Goal: Task Accomplishment & Management: Manage account settings

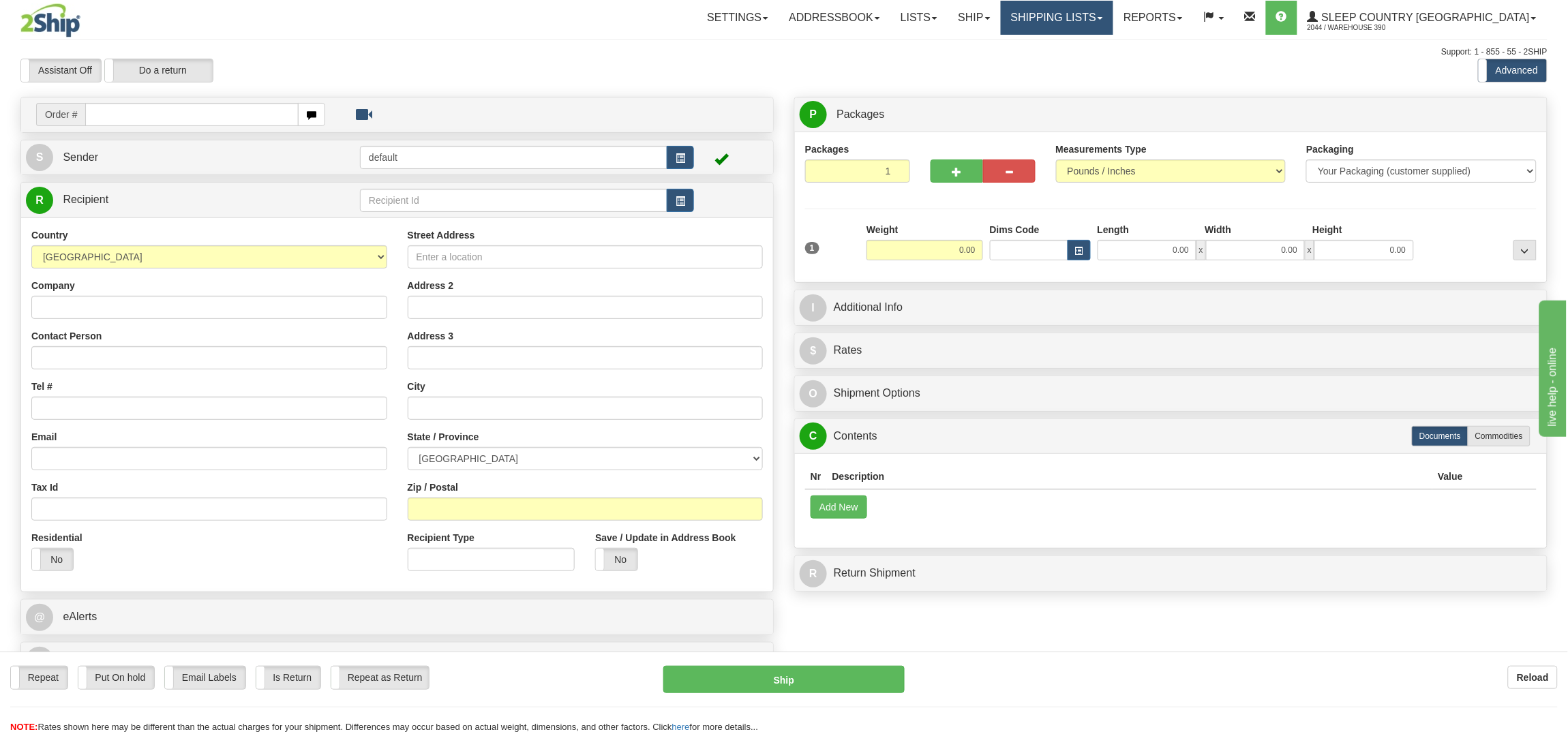
click at [1087, 17] on link "Shipping lists" at bounding box center [1056, 17] width 112 height 34
click at [1000, 19] on link "Ship" at bounding box center [974, 17] width 52 height 34
click at [986, 63] on span "OnHold / Order Queue" at bounding box center [938, 65] width 96 height 11
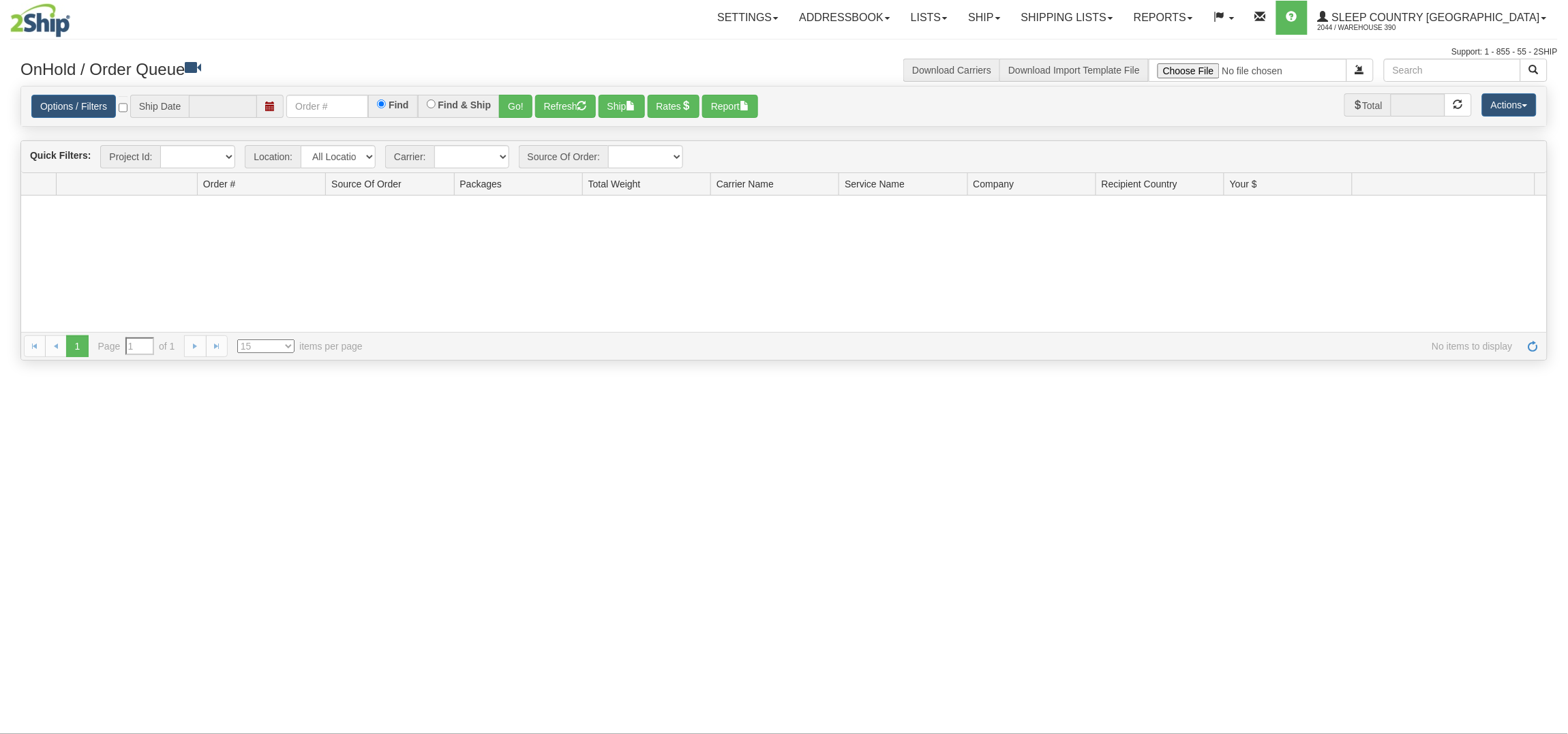
type input "[DATE]"
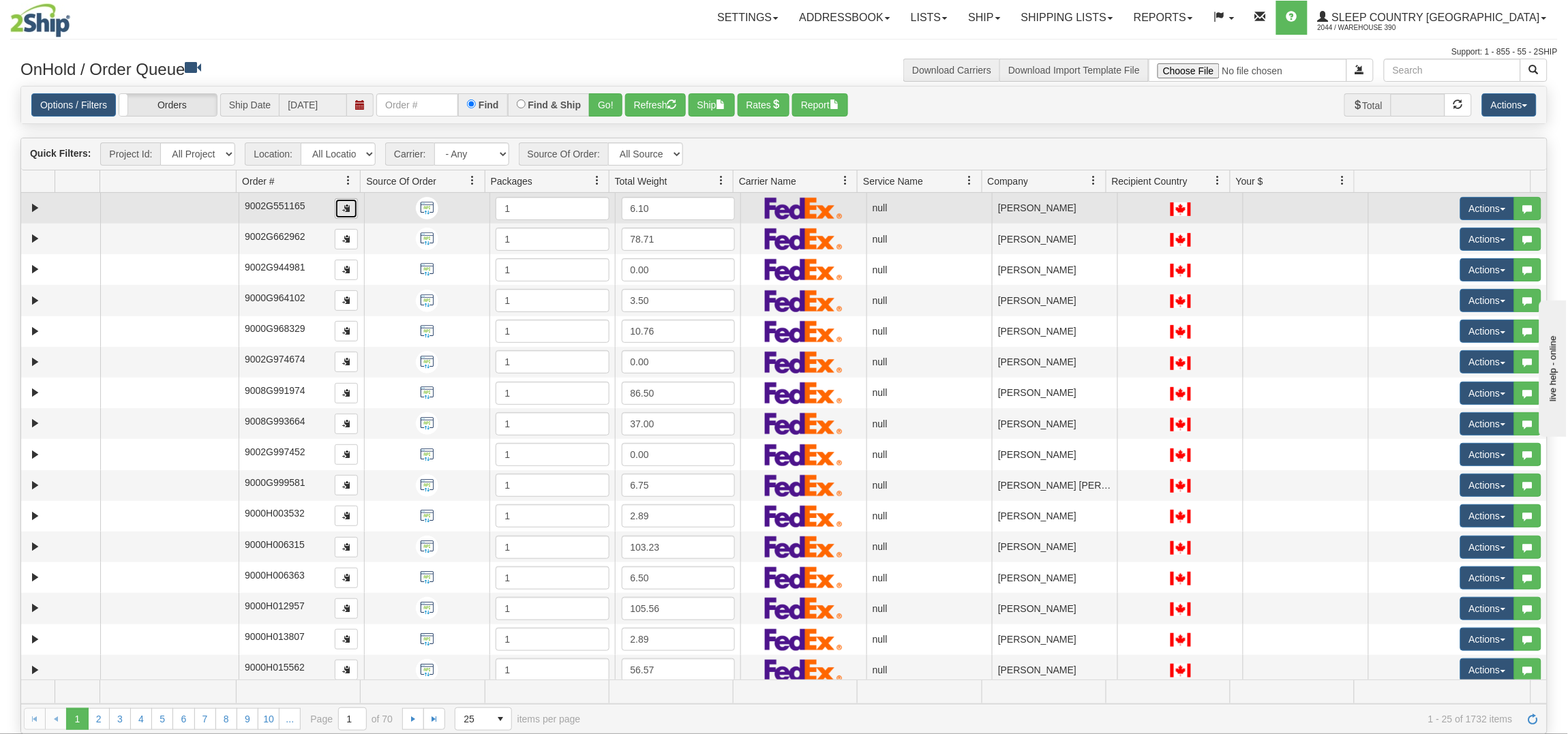
click at [337, 208] on button "button" at bounding box center [346, 208] width 23 height 21
click at [426, 208] on img at bounding box center [427, 208] width 23 height 23
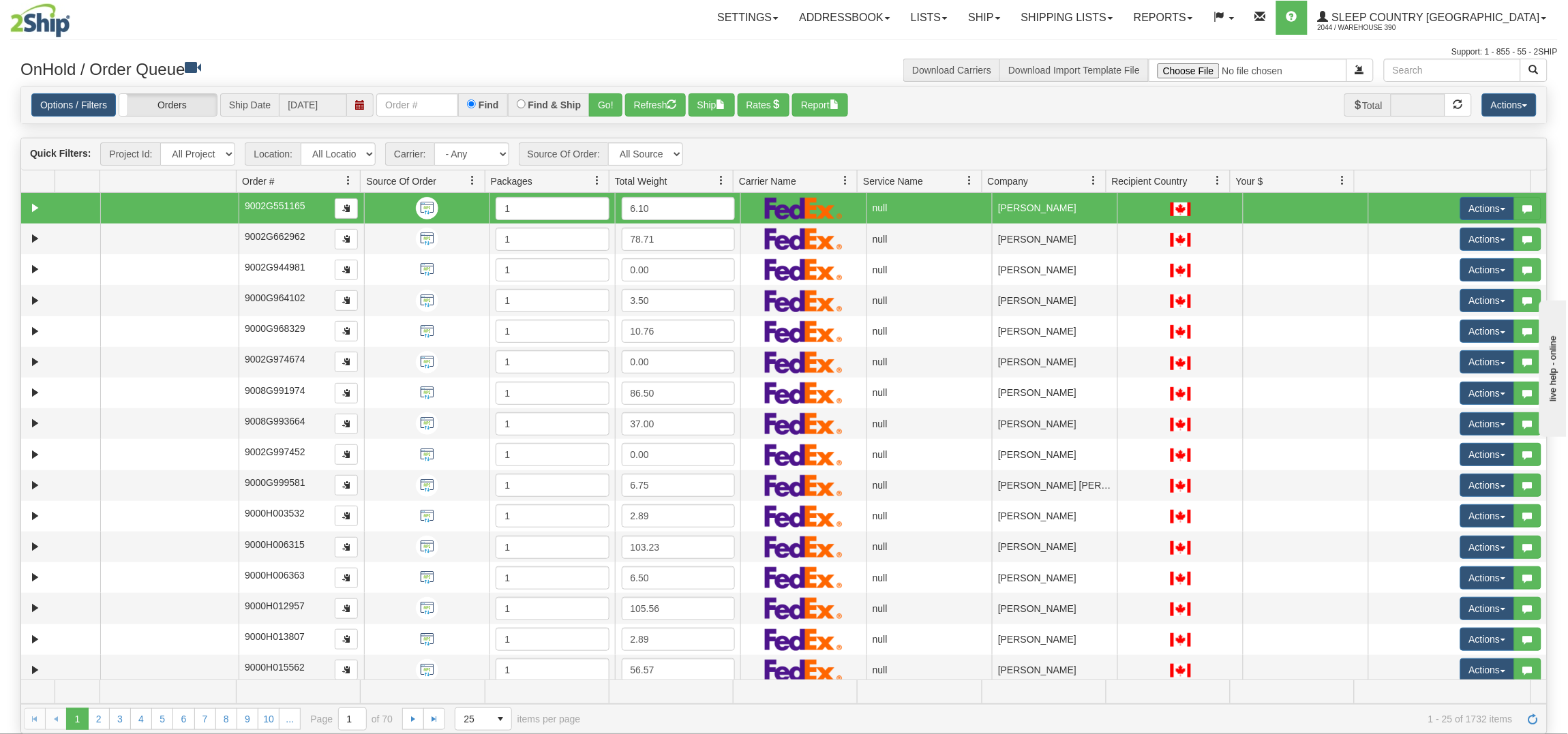
click at [426, 208] on img at bounding box center [427, 208] width 23 height 23
click at [422, 205] on img at bounding box center [427, 208] width 23 height 23
click at [343, 204] on span "button" at bounding box center [346, 208] width 8 height 8
click at [30, 208] on link "Expand" at bounding box center [36, 208] width 17 height 17
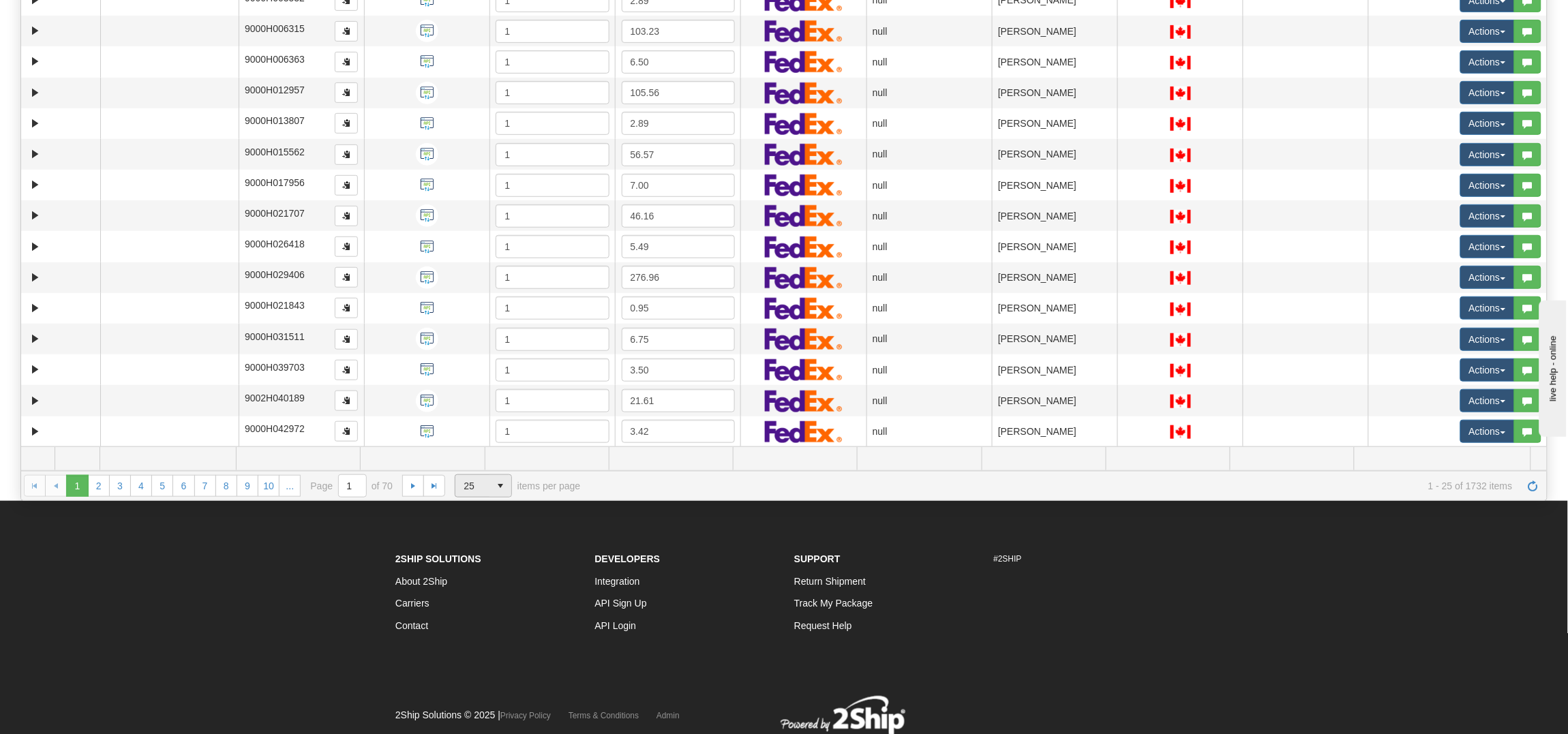
scroll to position [282, 0]
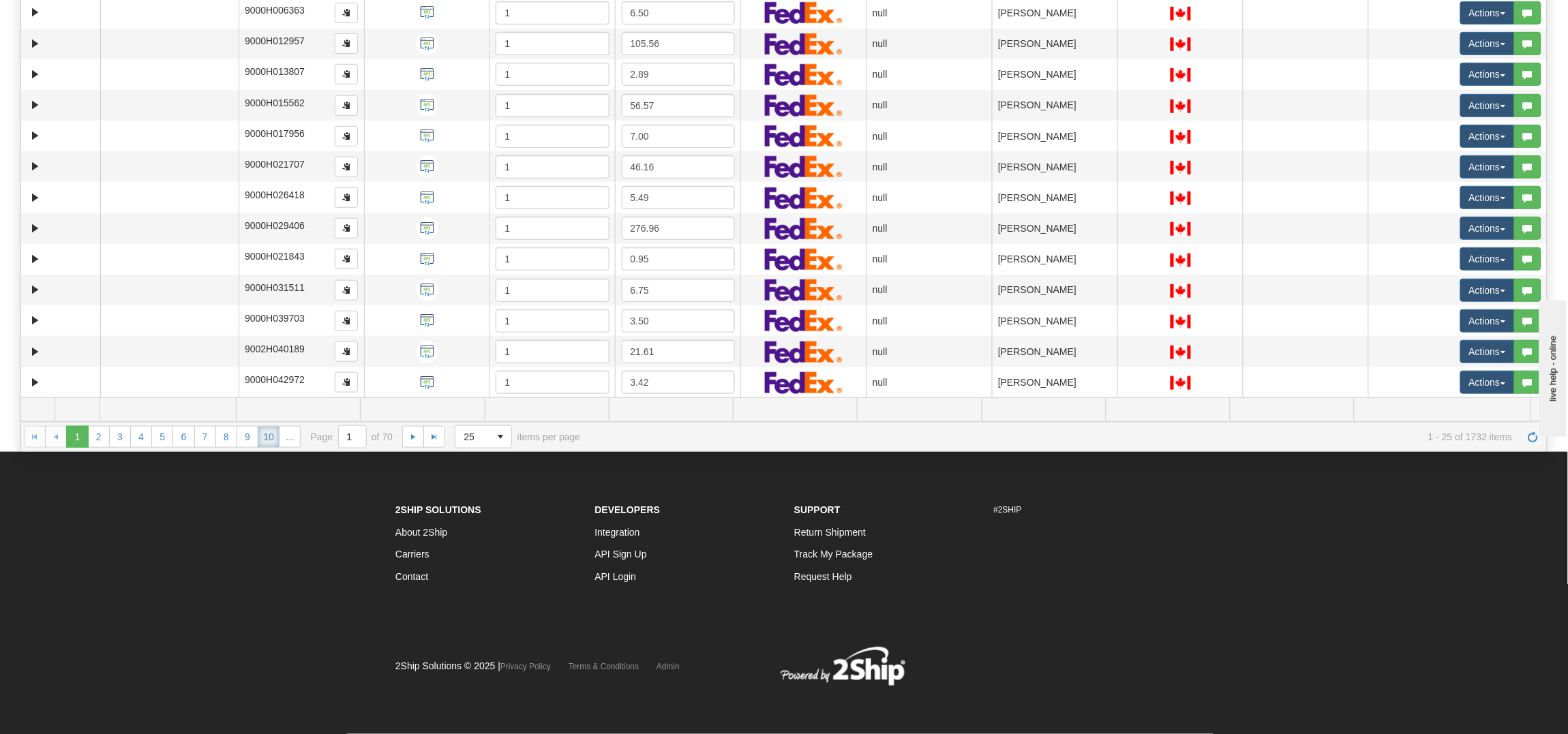
click at [268, 433] on link "10" at bounding box center [268, 436] width 22 height 22
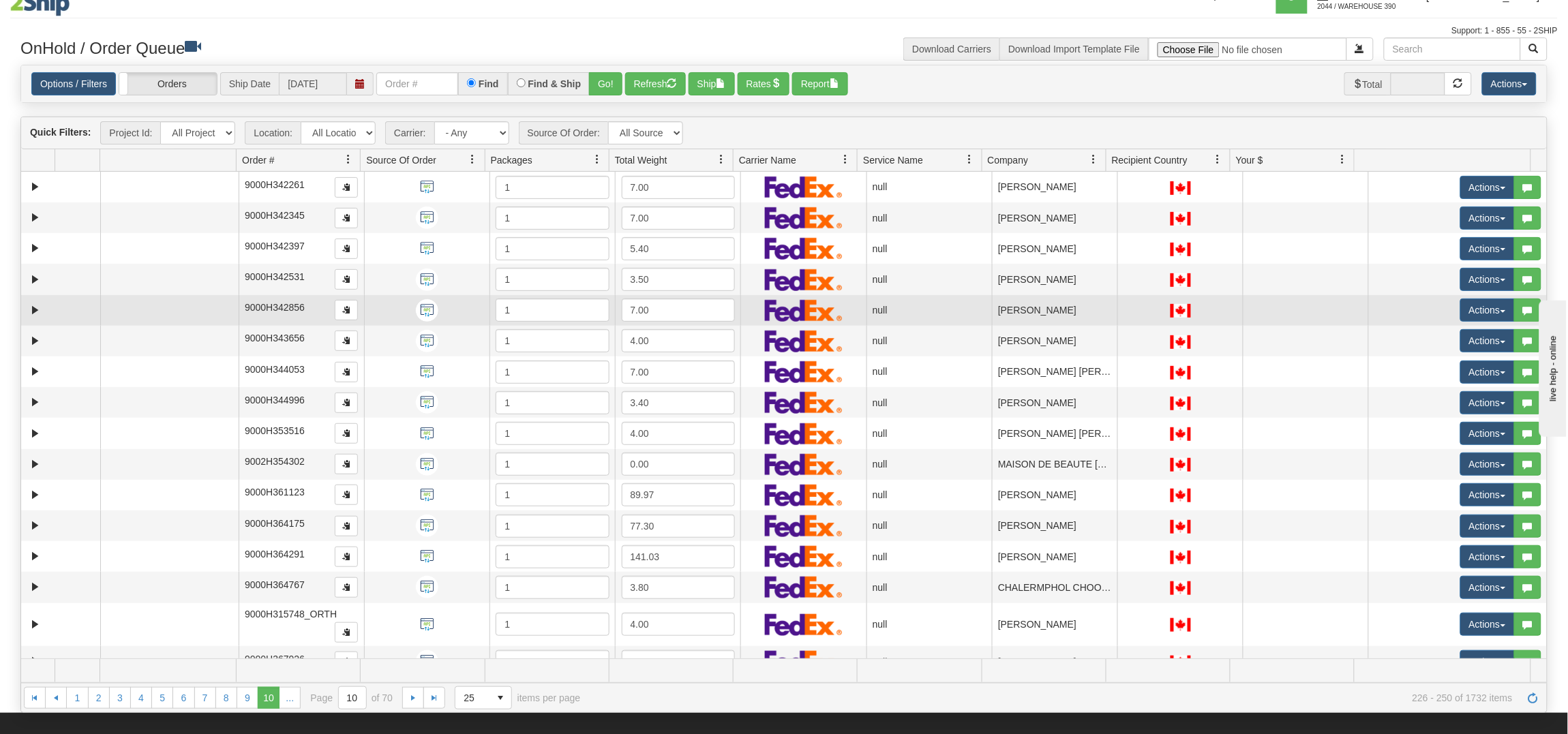
scroll to position [0, 0]
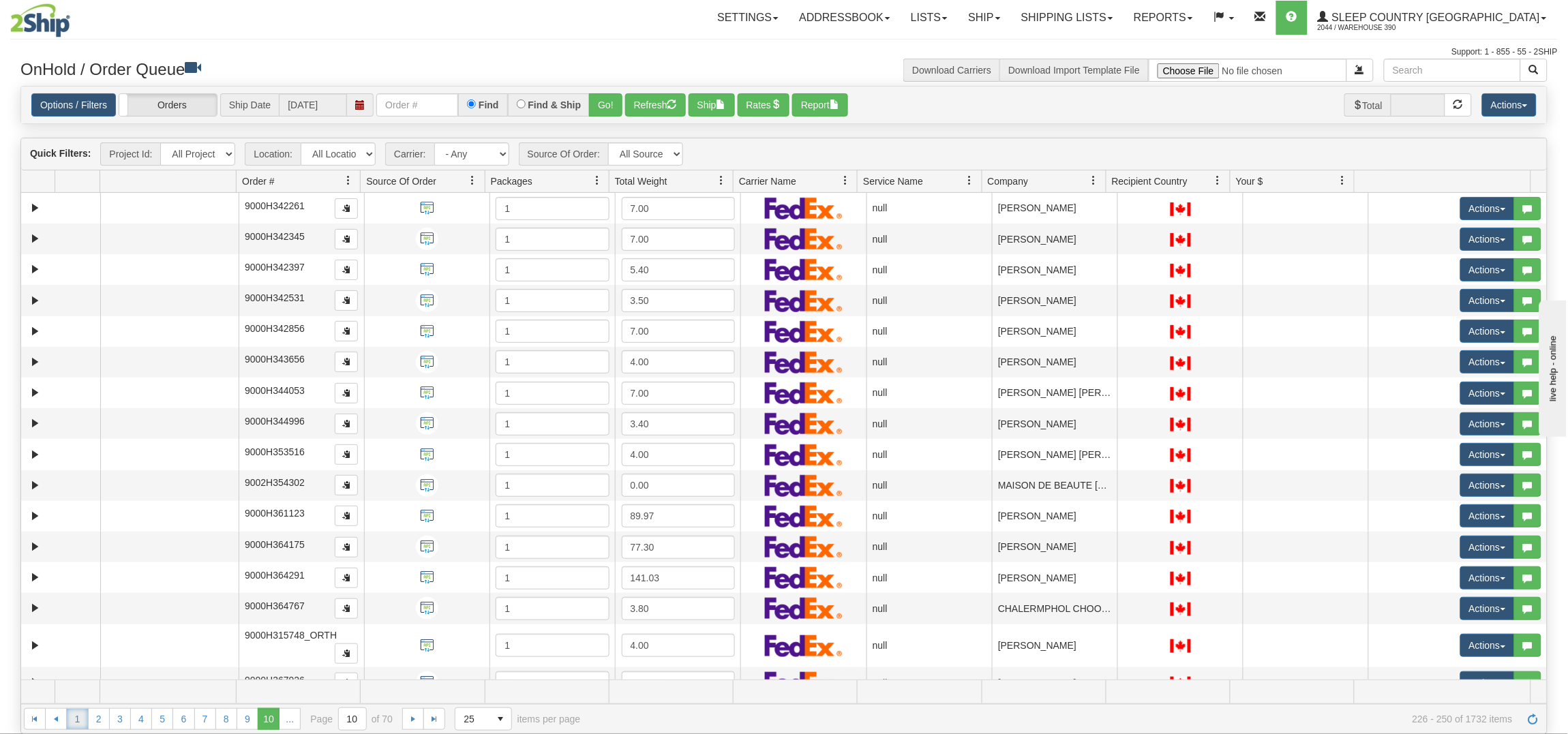
click at [73, 718] on link "1" at bounding box center [76, 718] width 22 height 22
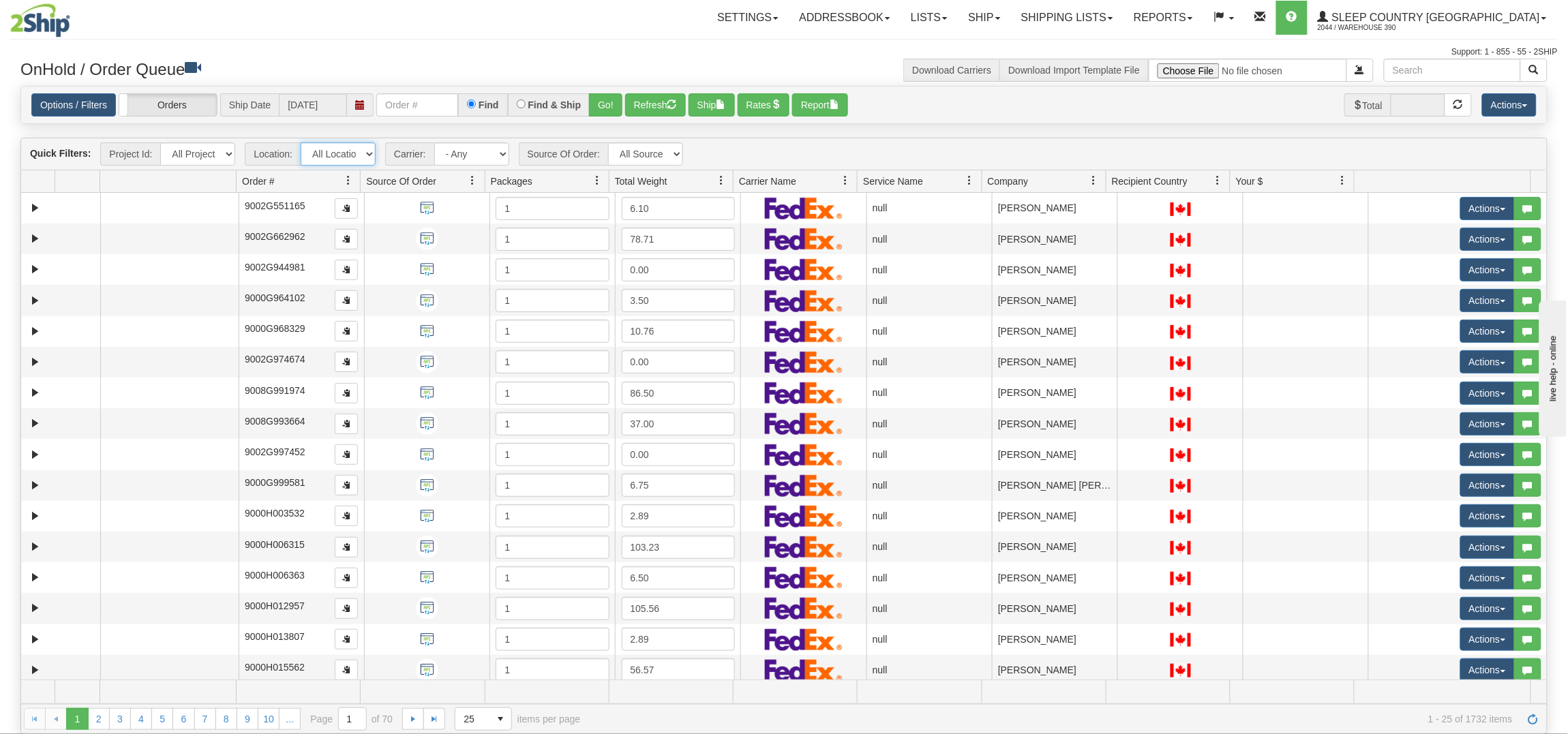
click at [362, 147] on select "All Locations 390 REFF IMRU DUVET 300 ORTH NEXE" at bounding box center [338, 154] width 75 height 23
select select "3940"
click at [301, 142] on select "All Locations 390 REFF IMRU DUVET 300 ORTH NEXE" at bounding box center [338, 154] width 75 height 23
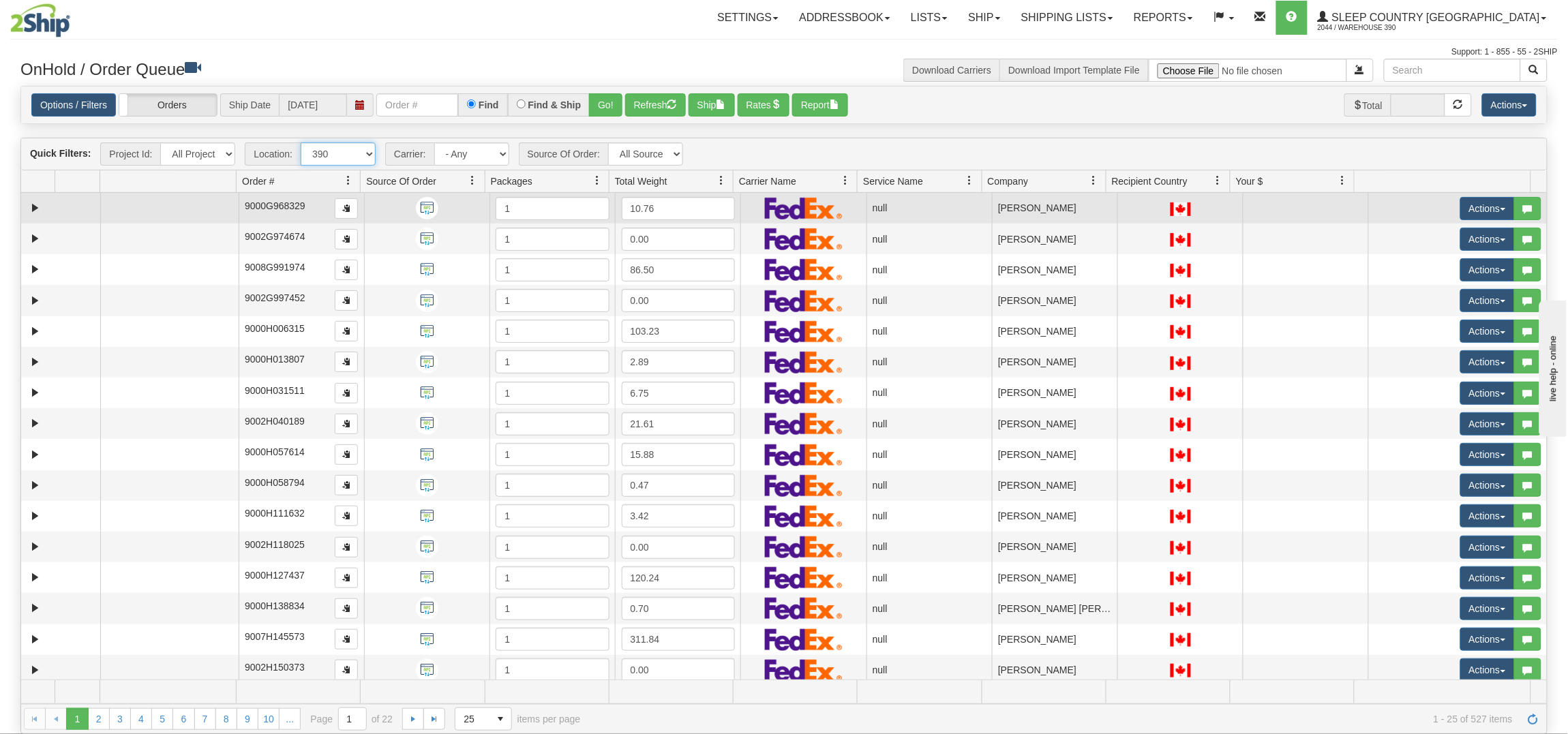
click at [424, 205] on img at bounding box center [427, 208] width 23 height 23
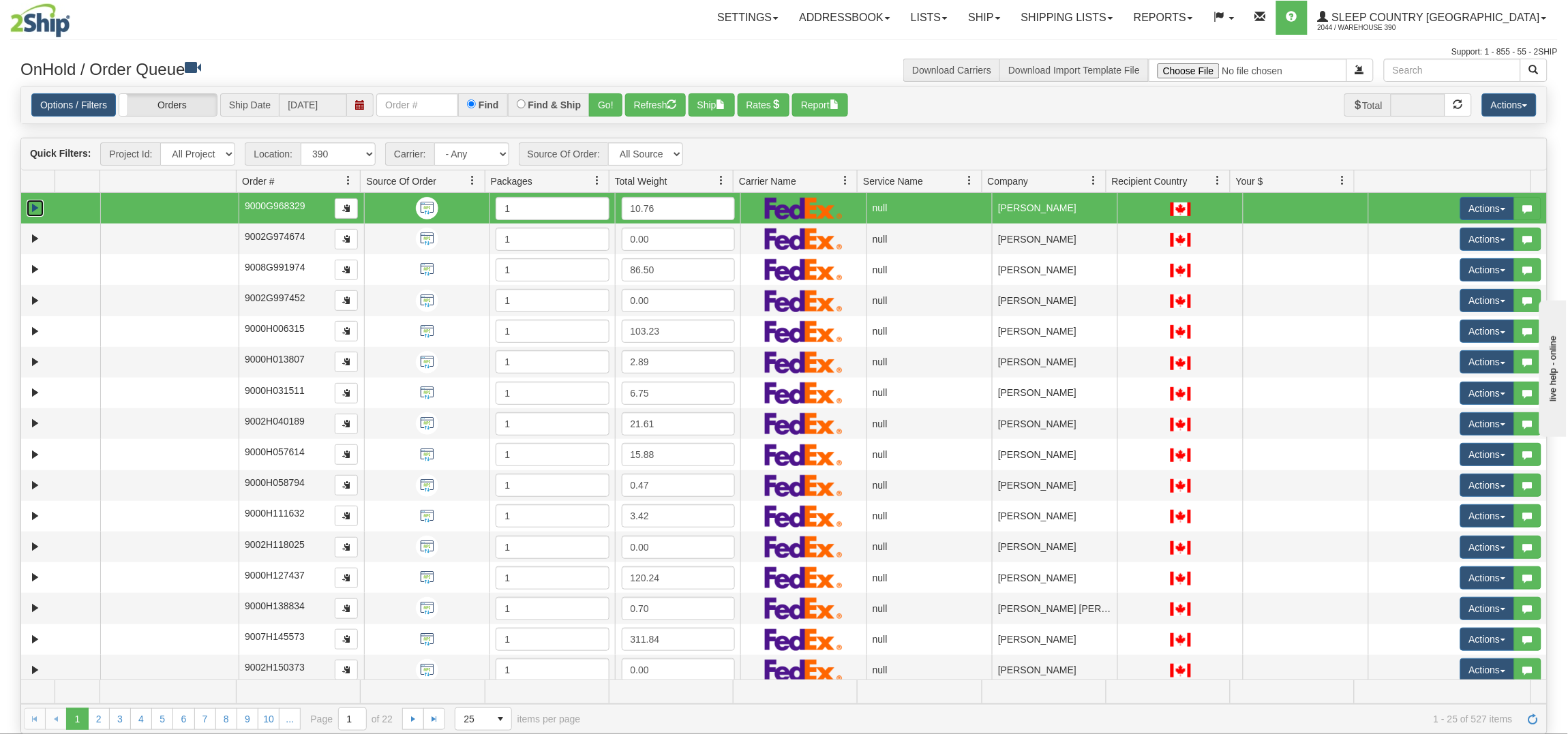
click at [32, 214] on link "Expand" at bounding box center [36, 208] width 17 height 17
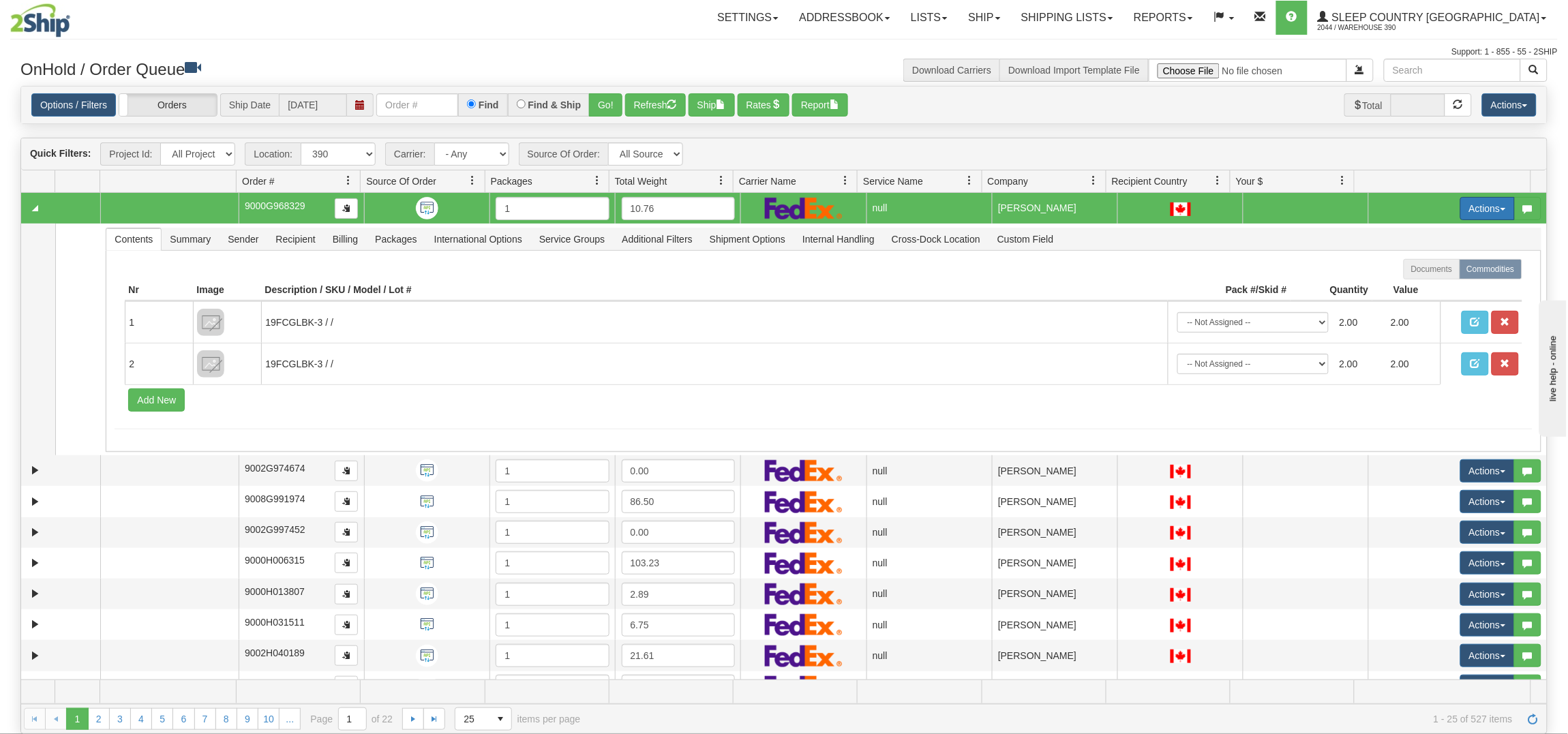
click at [1489, 205] on button "Actions" at bounding box center [1487, 208] width 55 height 23
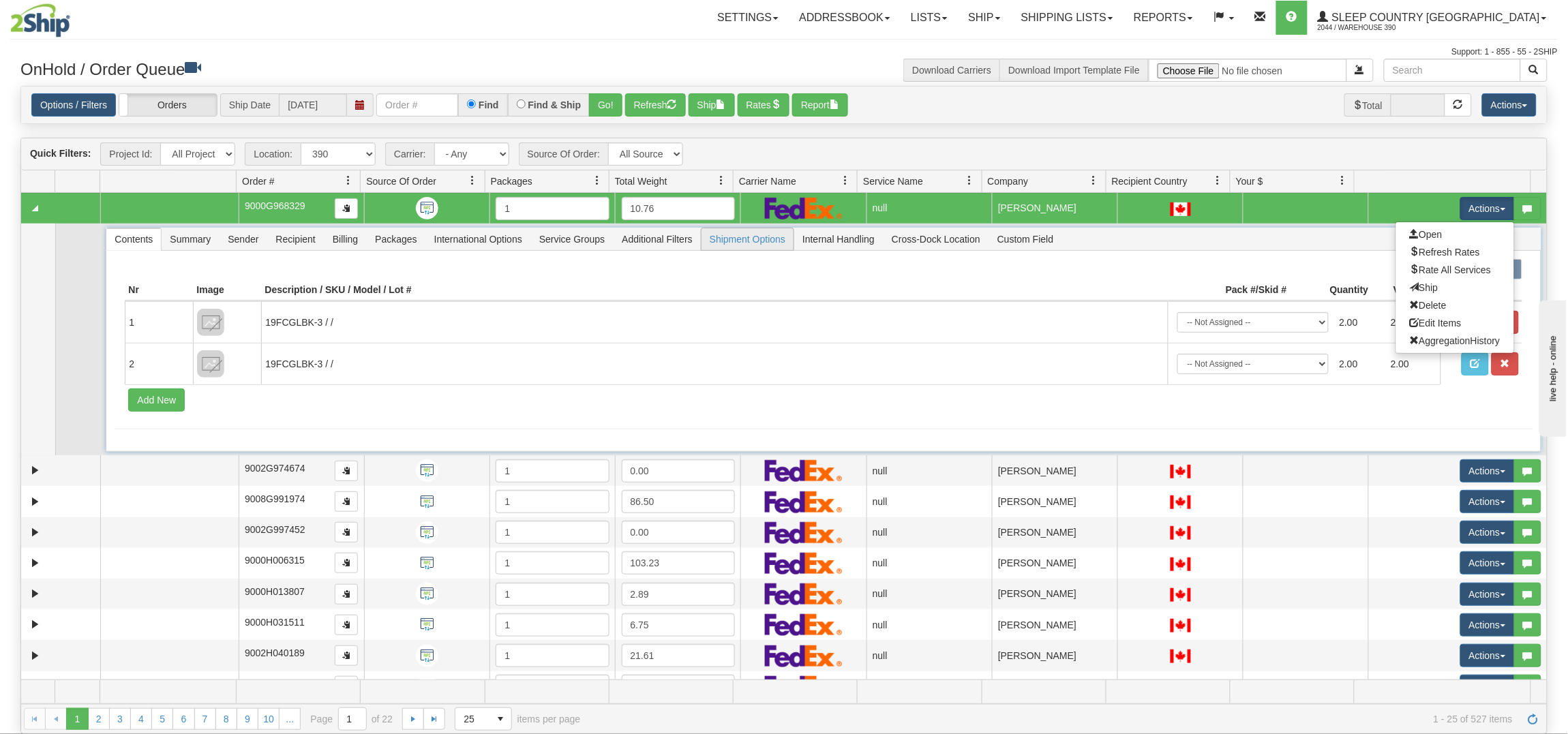
click at [748, 233] on span "Shipment Options" at bounding box center [747, 239] width 92 height 22
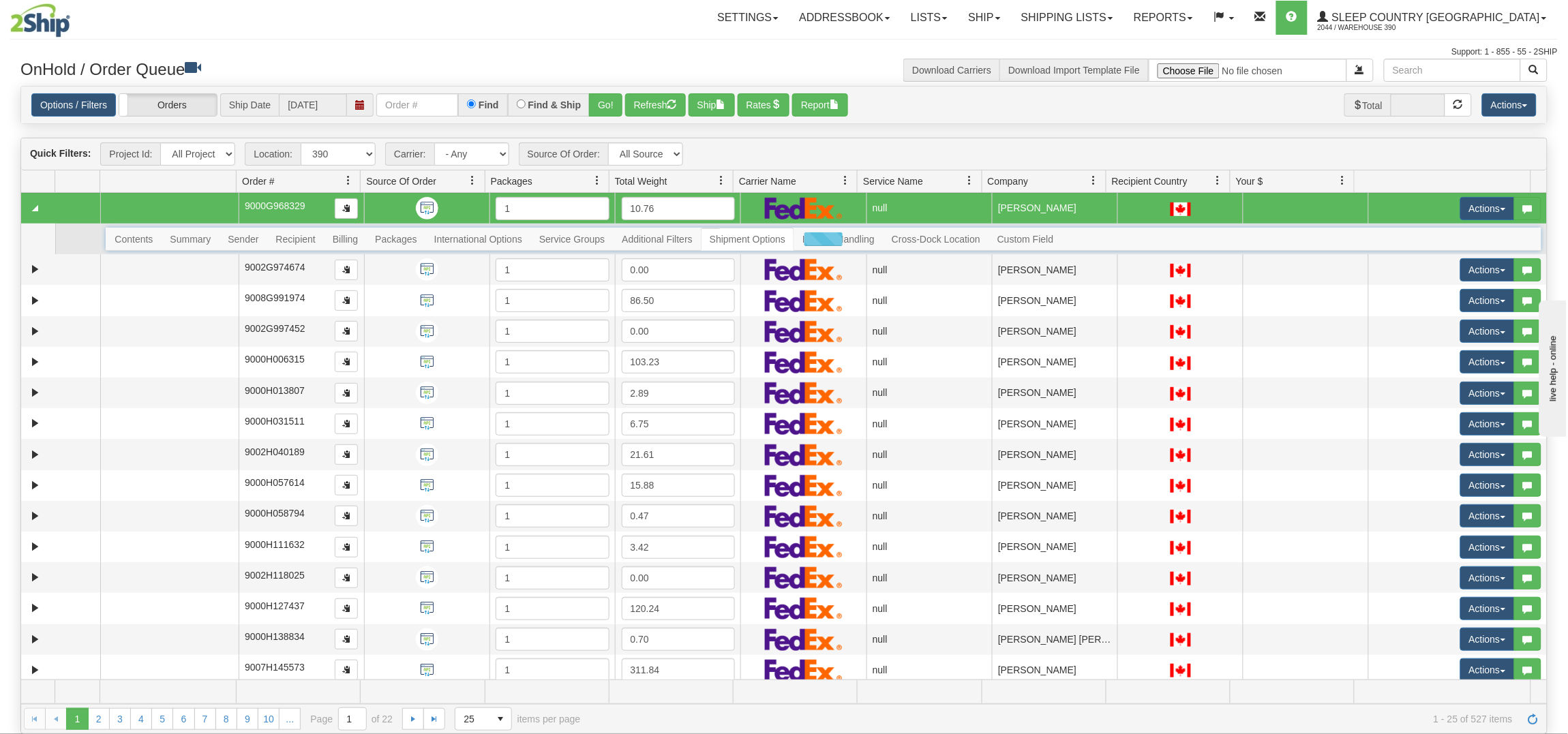
click at [748, 233] on div at bounding box center [824, 239] width 1435 height 23
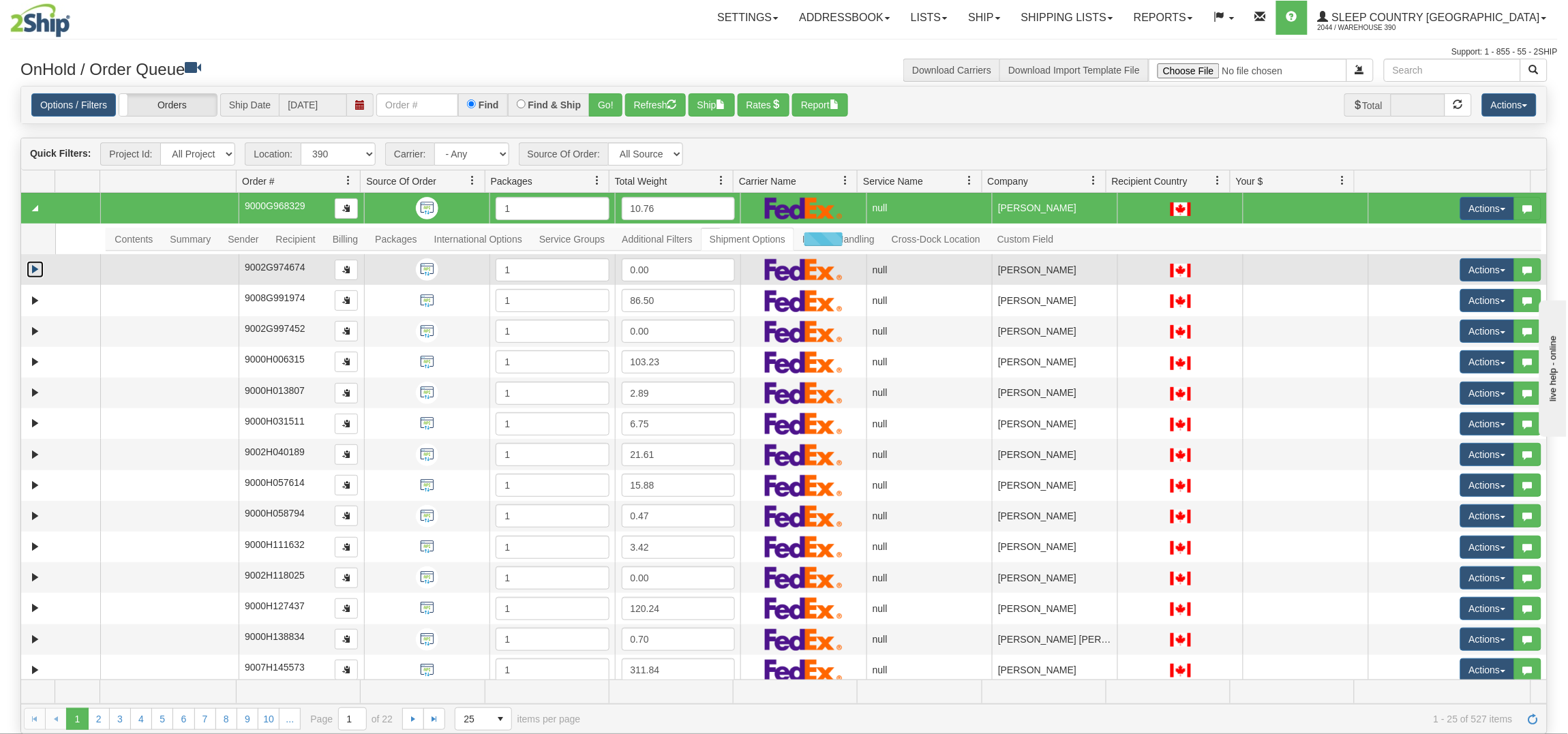
click at [30, 270] on link "Expand" at bounding box center [36, 270] width 17 height 17
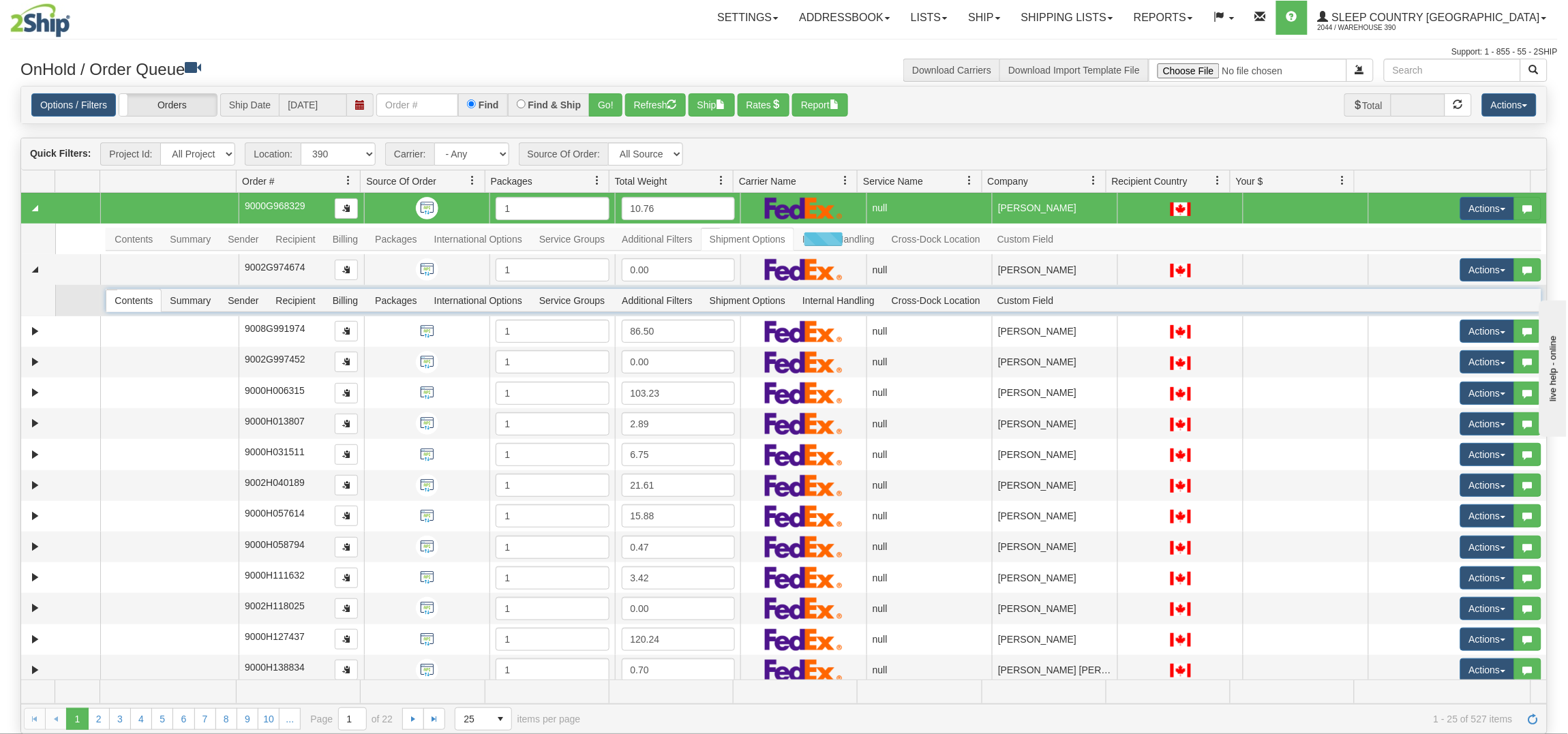
click at [138, 301] on span "Contents" at bounding box center [133, 300] width 55 height 22
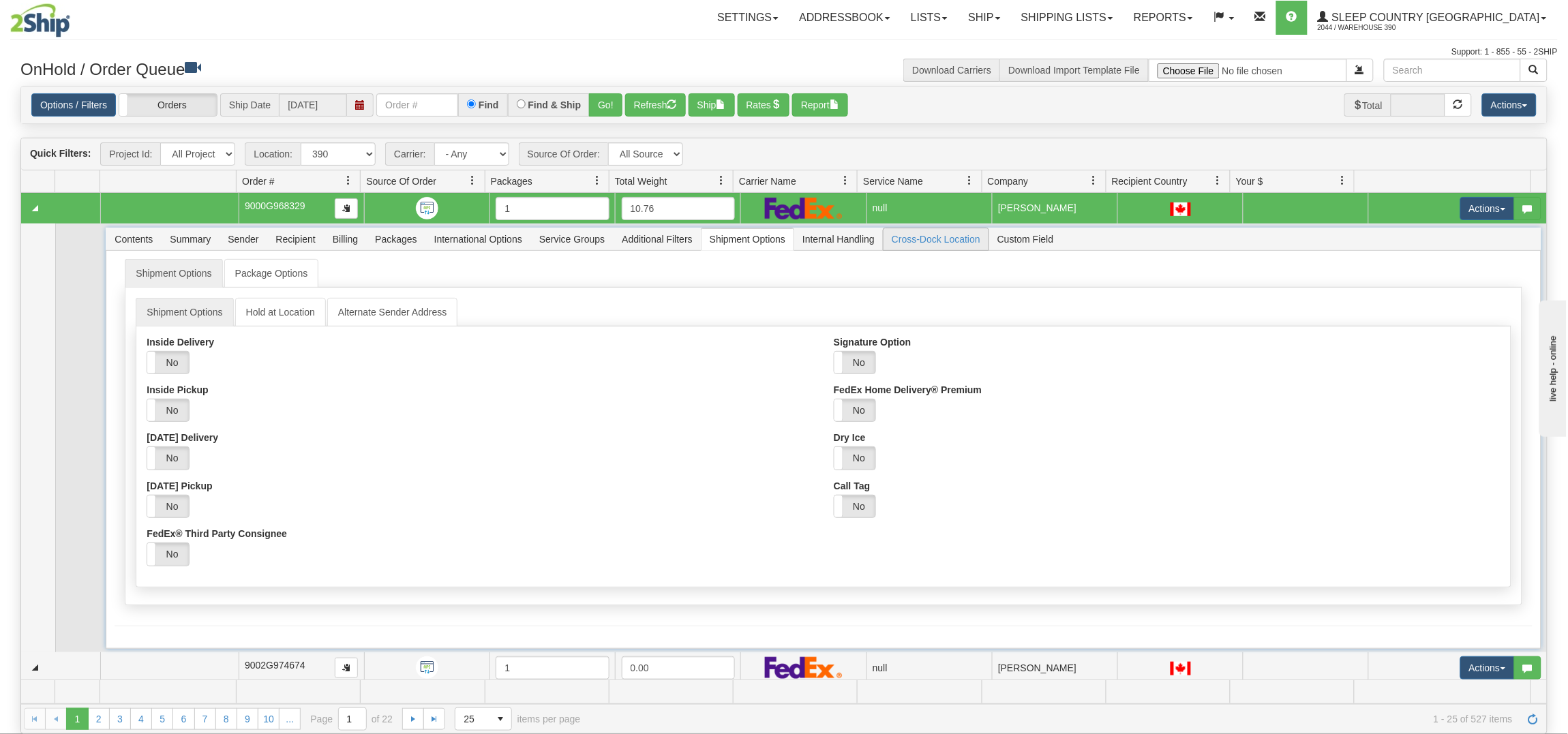
click at [948, 233] on span "Cross-Dock Location" at bounding box center [936, 239] width 105 height 22
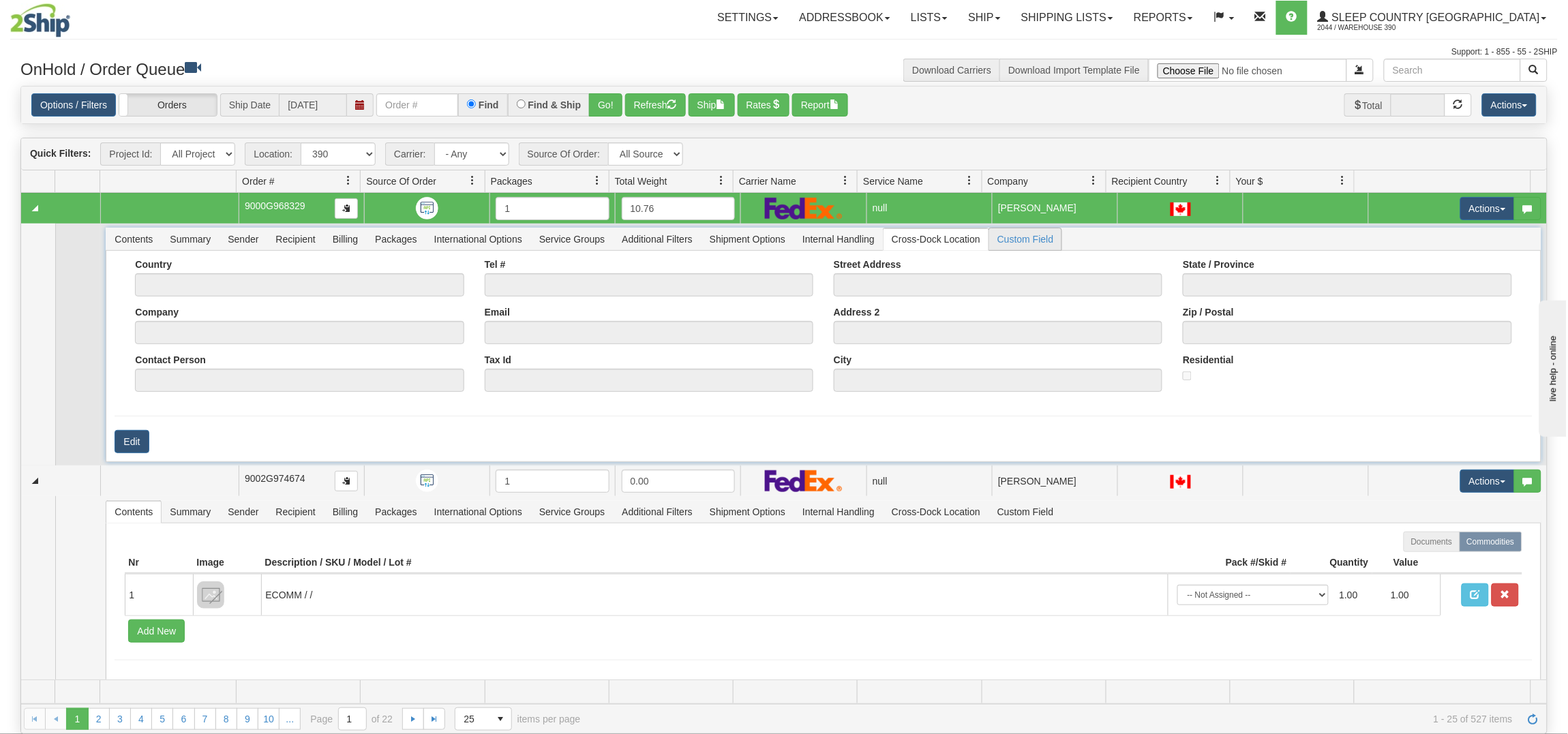
click at [1017, 237] on span "Custom Field" at bounding box center [1024, 239] width 72 height 22
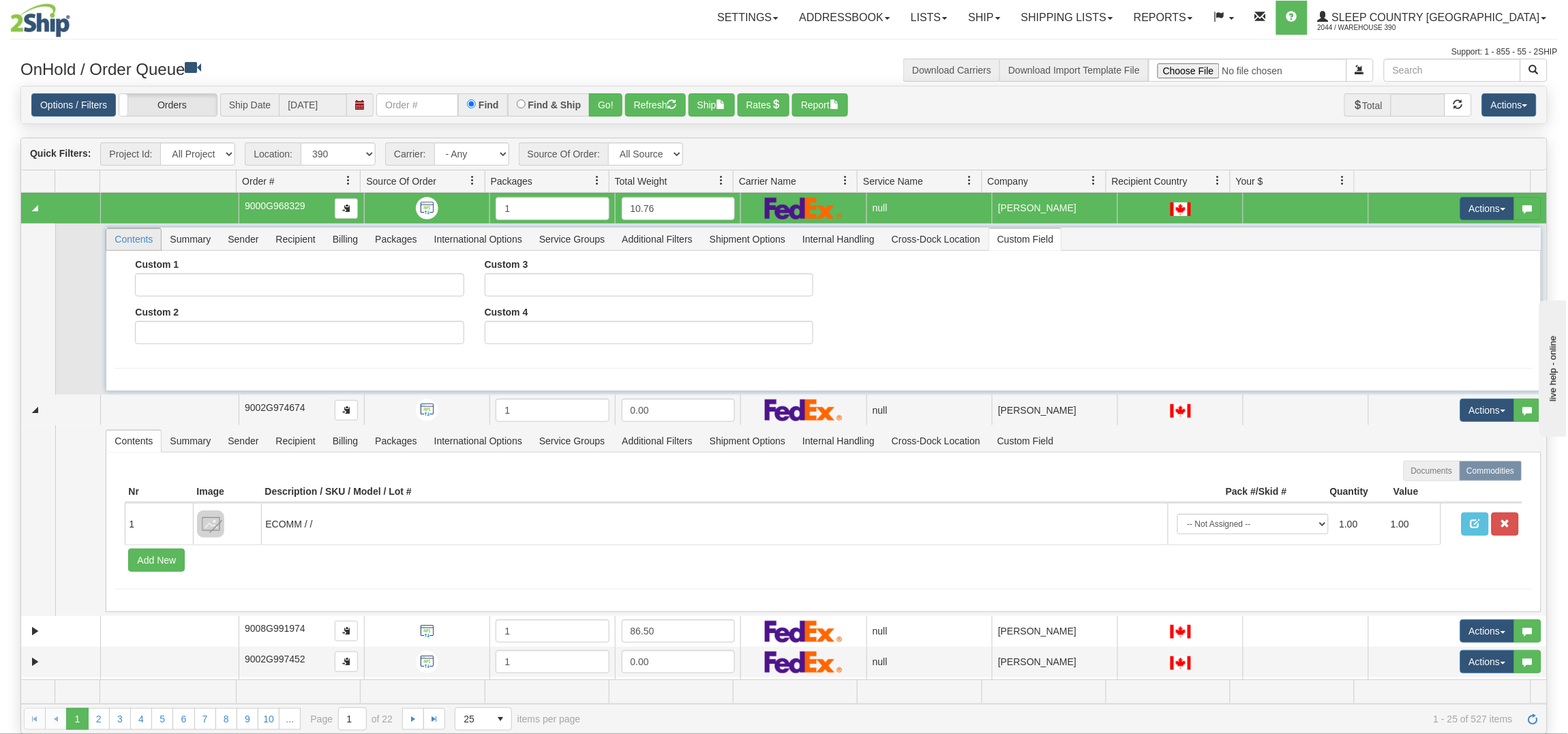
click at [136, 239] on span "Contents" at bounding box center [133, 239] width 55 height 22
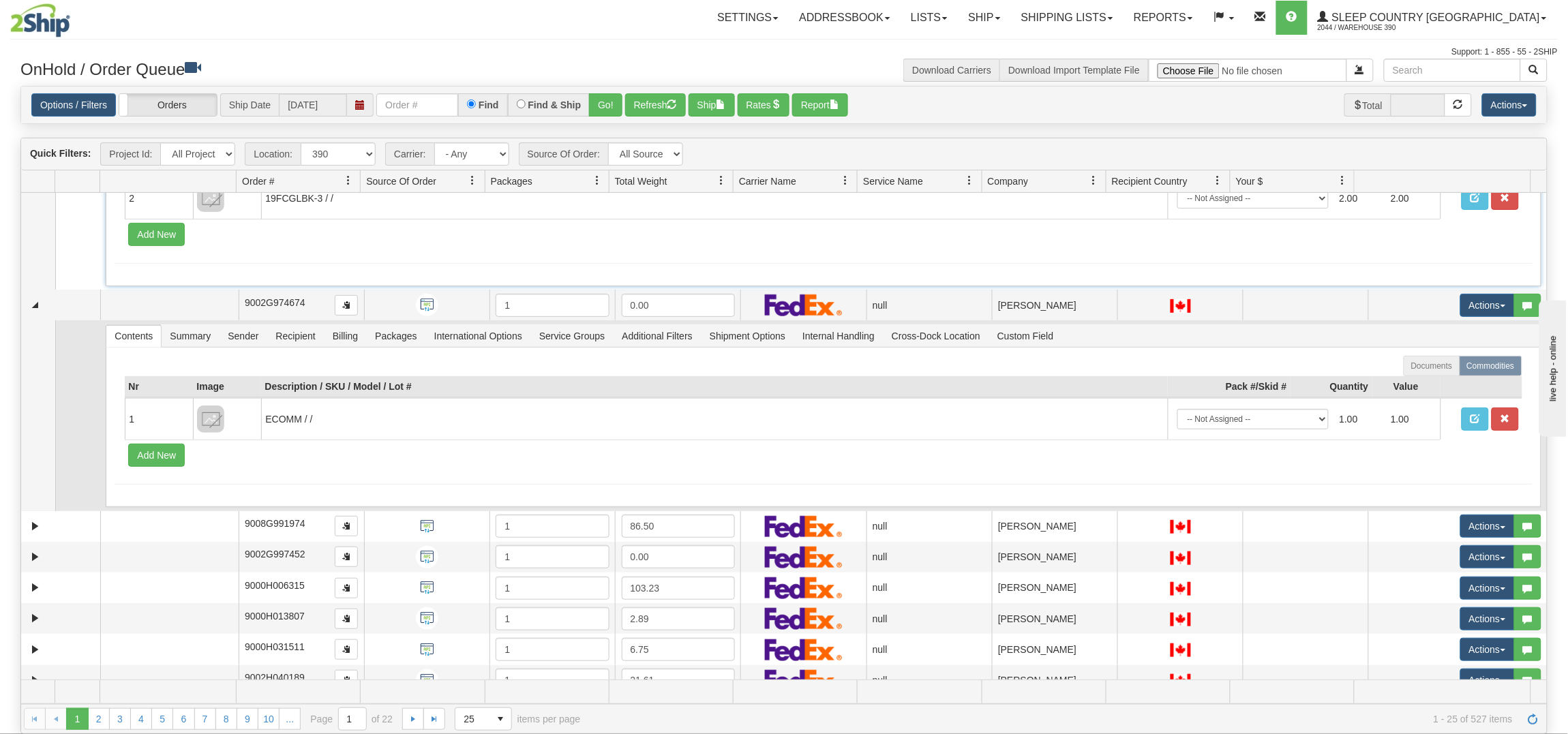
scroll to position [170, 0]
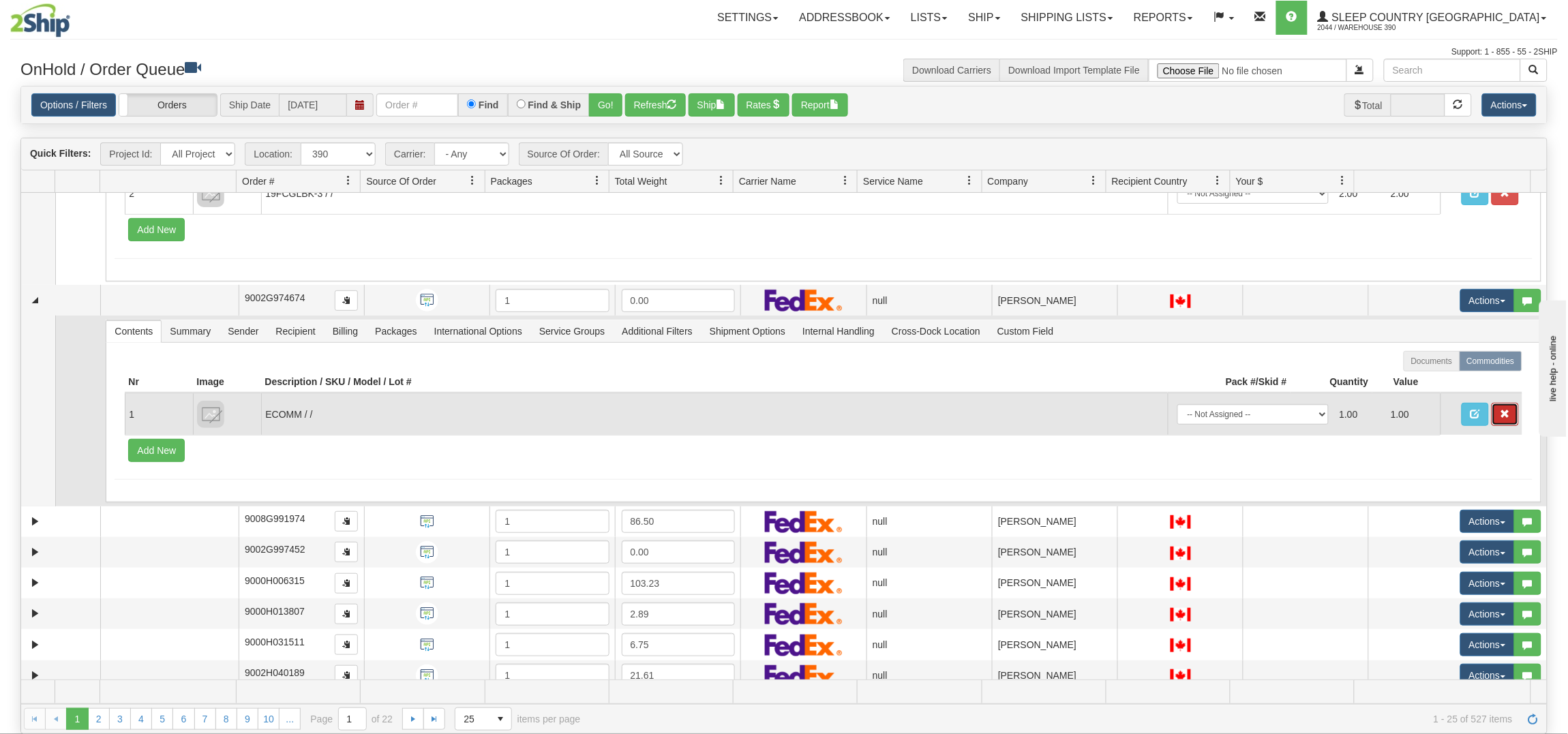
click at [1500, 409] on span "button" at bounding box center [1505, 413] width 10 height 10
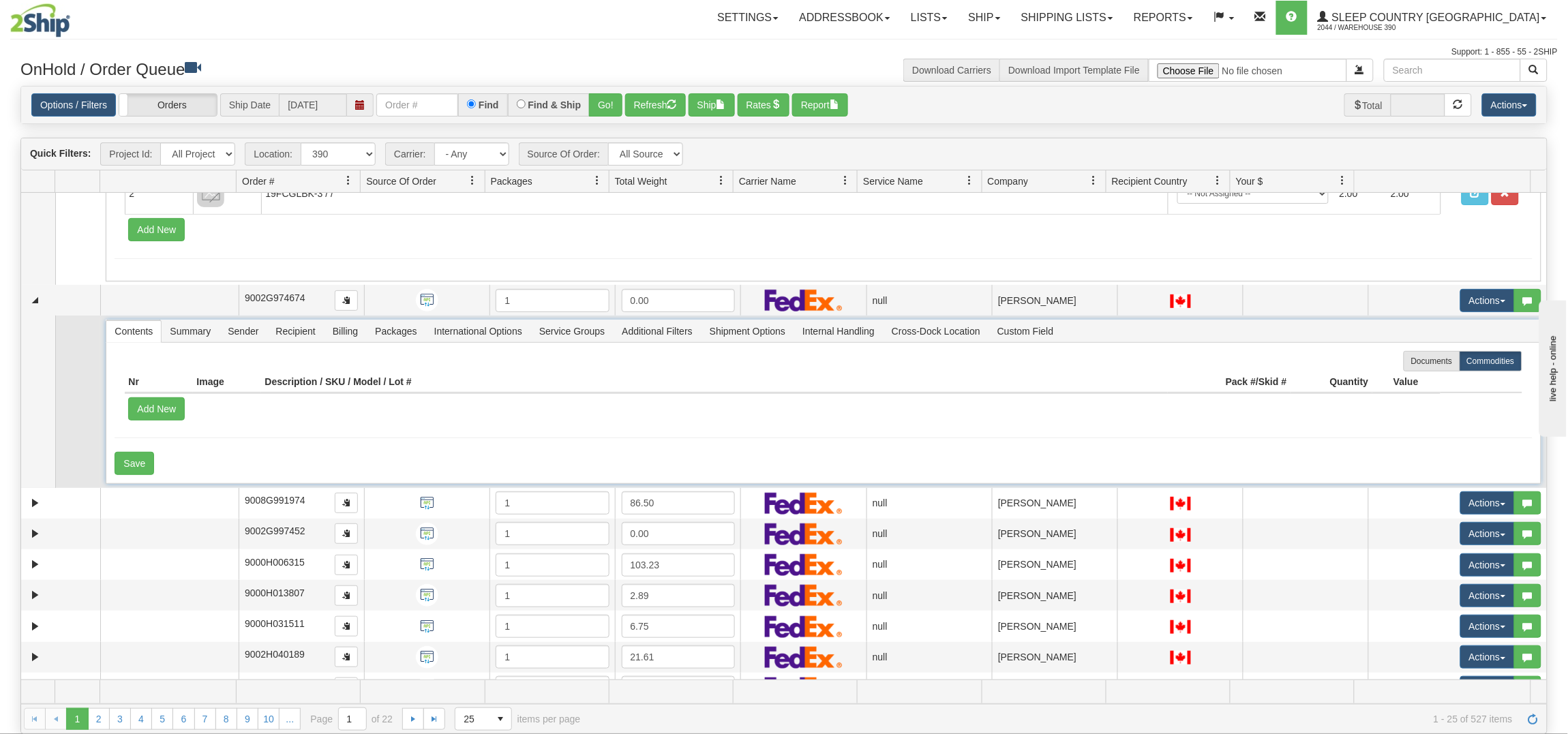
click at [122, 328] on span "Contents" at bounding box center [133, 331] width 55 height 22
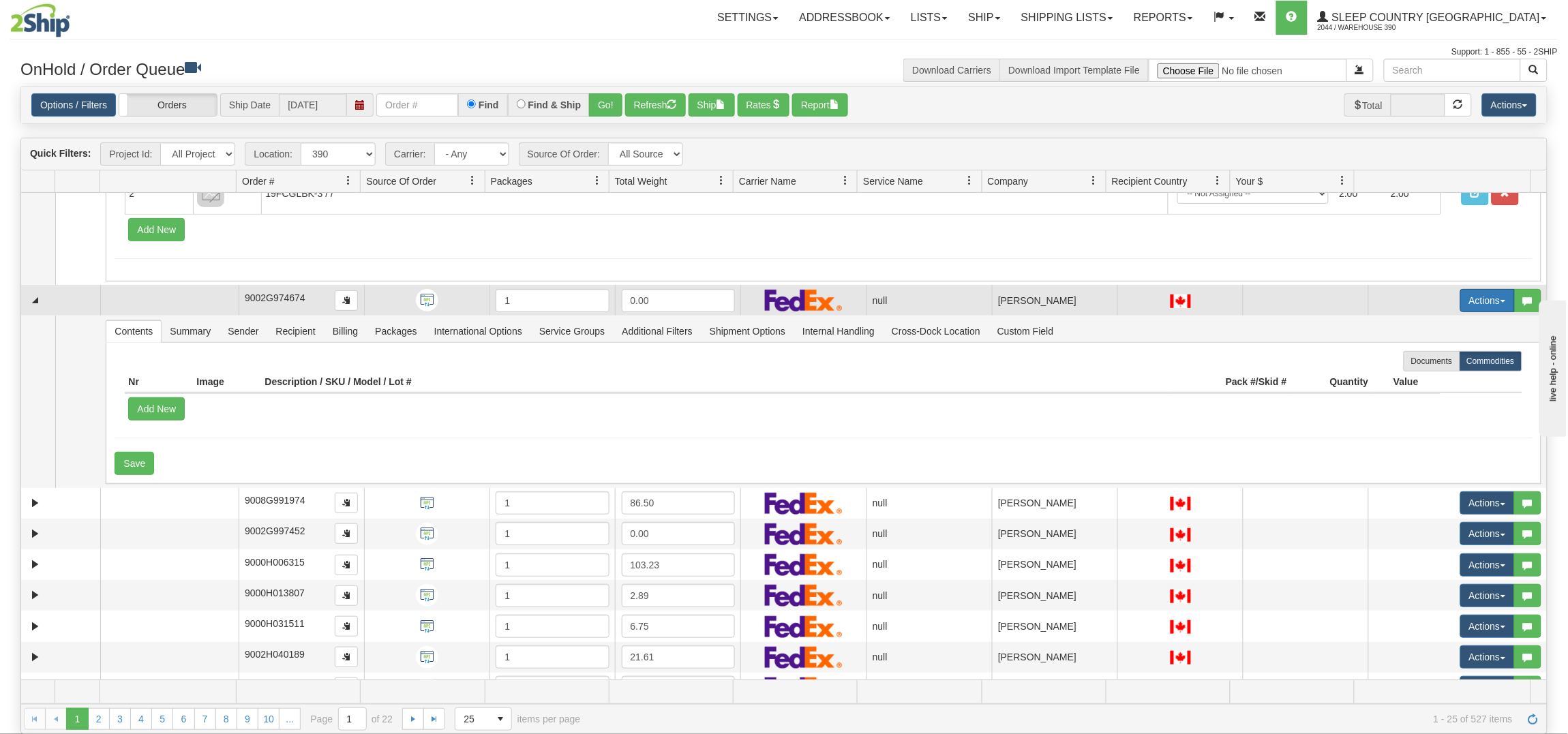
click at [1489, 298] on button "Actions" at bounding box center [1487, 301] width 55 height 23
click at [1428, 395] on span "Delete" at bounding box center [1428, 397] width 36 height 11
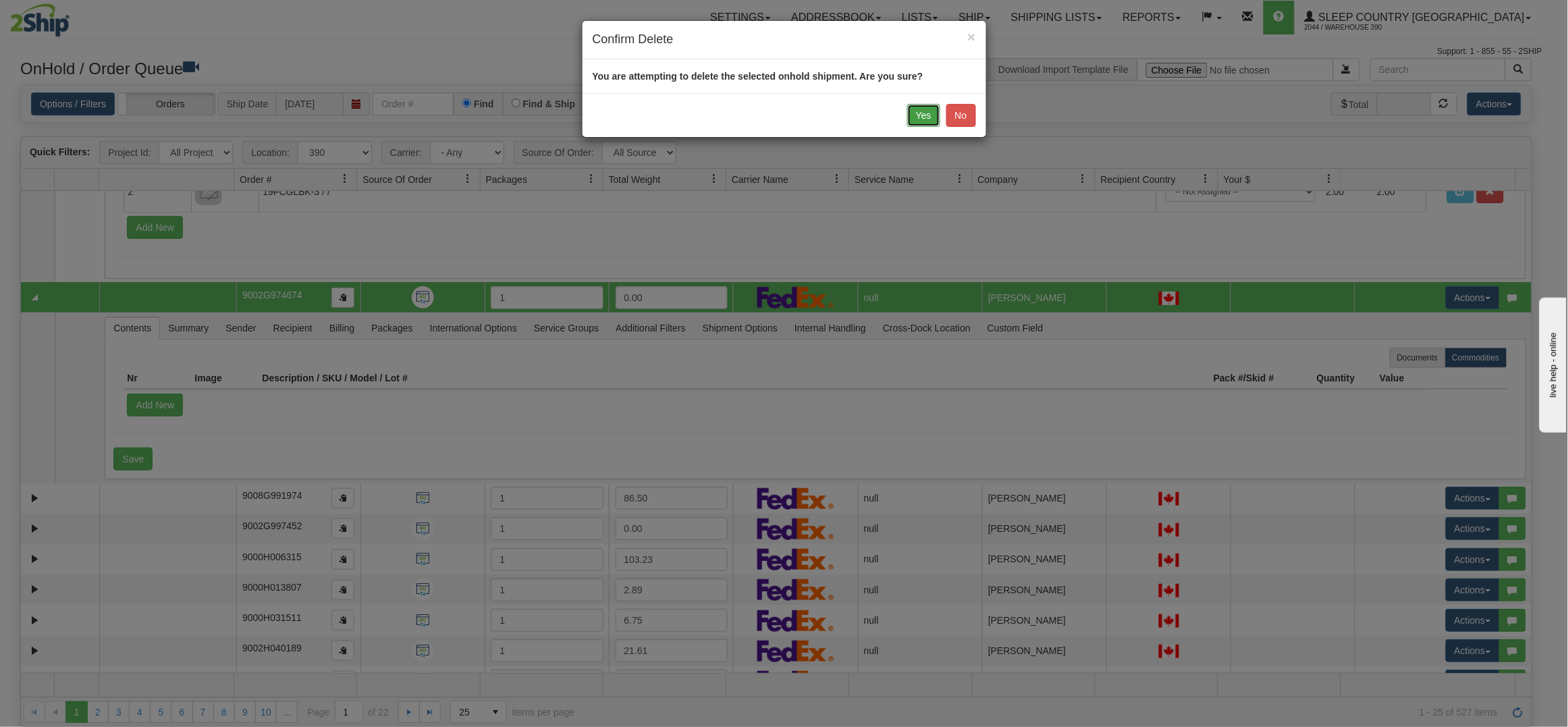
click at [922, 111] on button "Yes" at bounding box center [923, 115] width 33 height 23
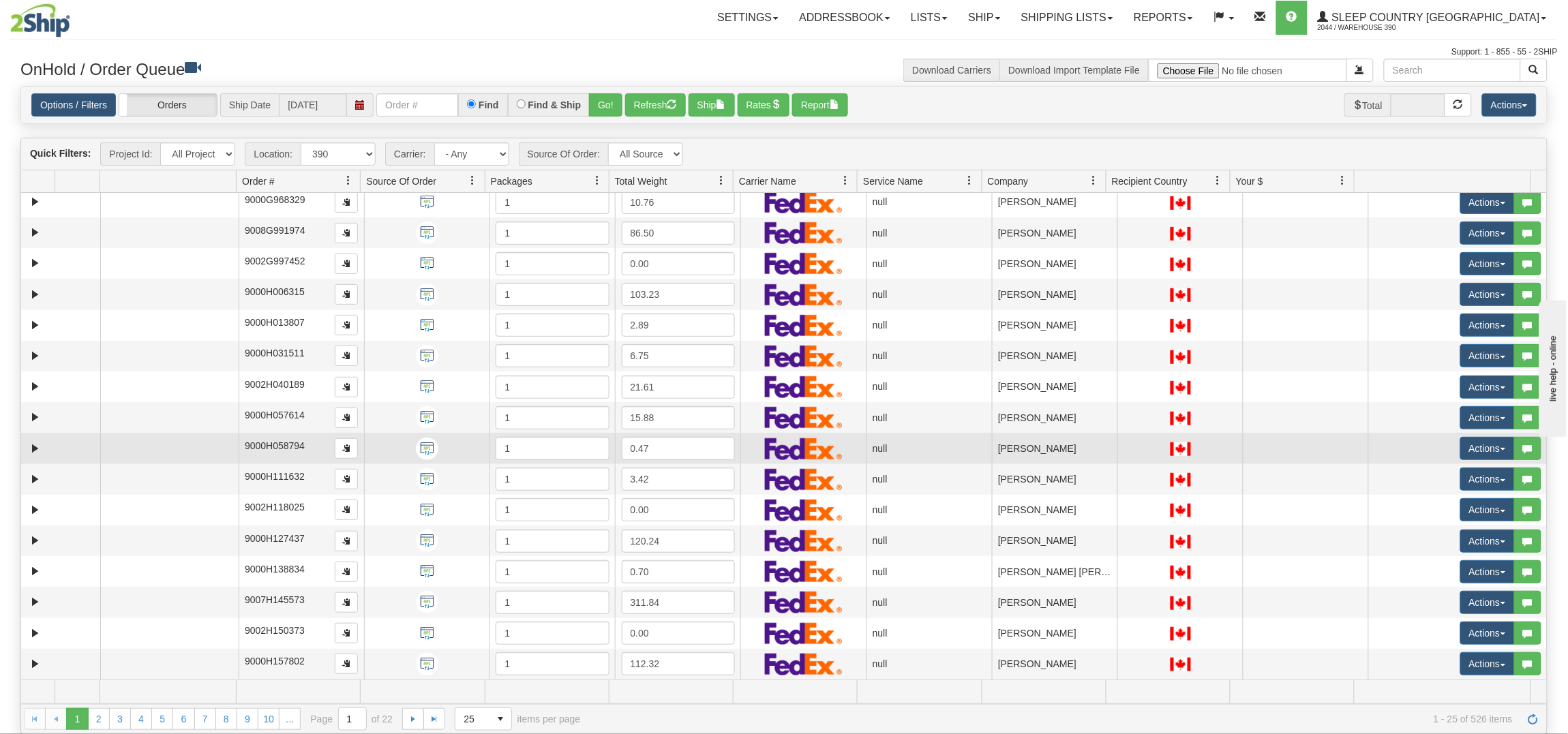
scroll to position [0, 0]
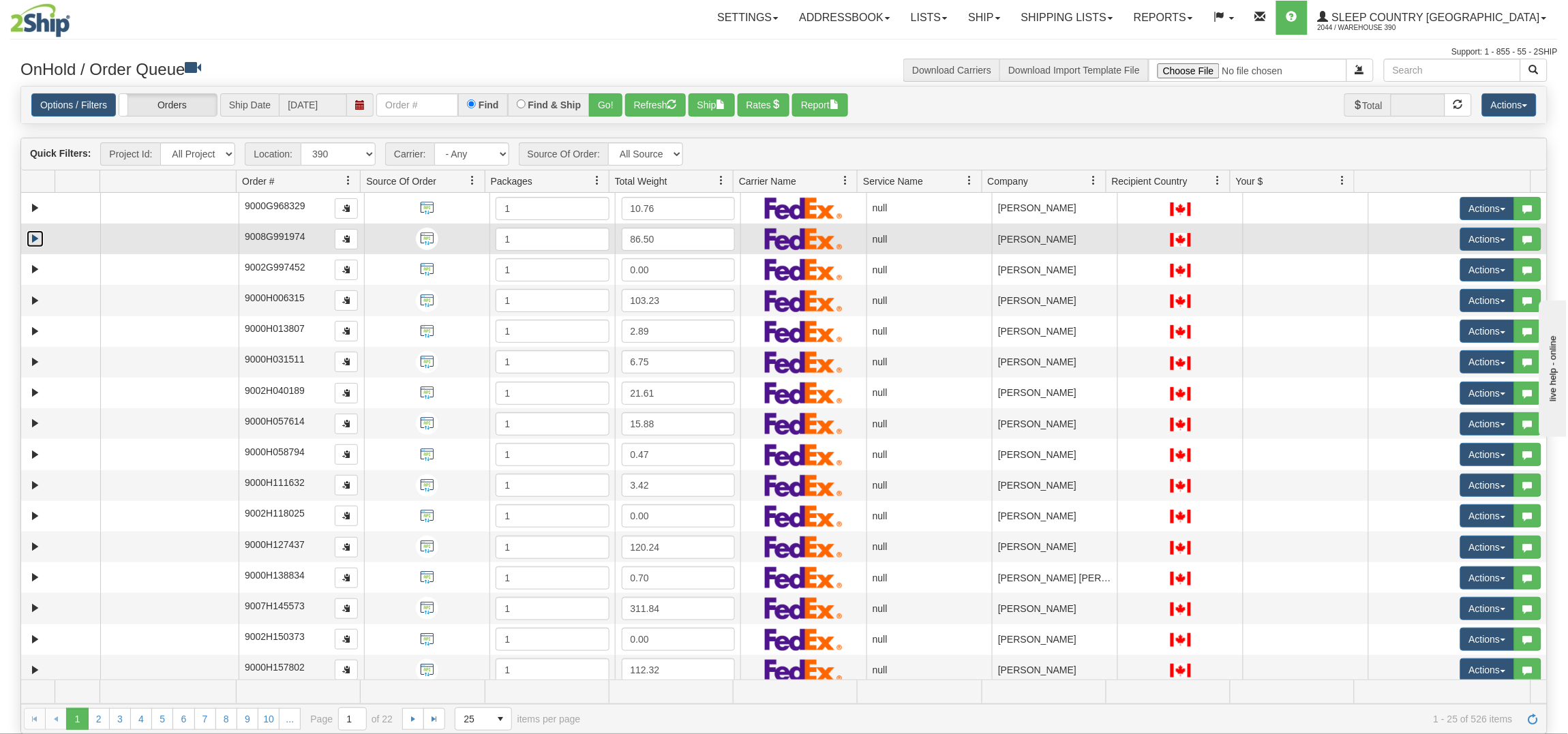
click at [36, 237] on link "Expand" at bounding box center [36, 239] width 17 height 17
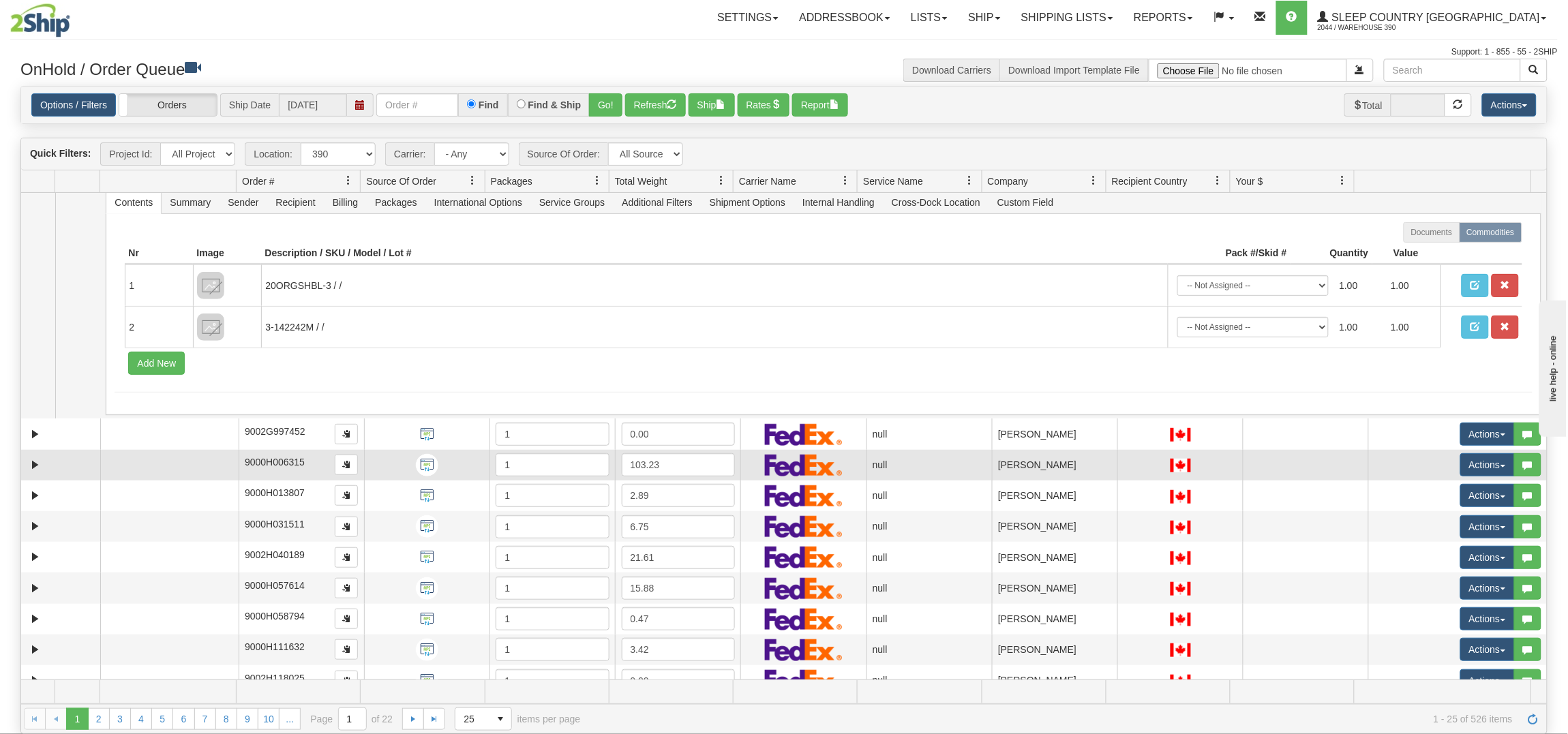
scroll to position [68, 0]
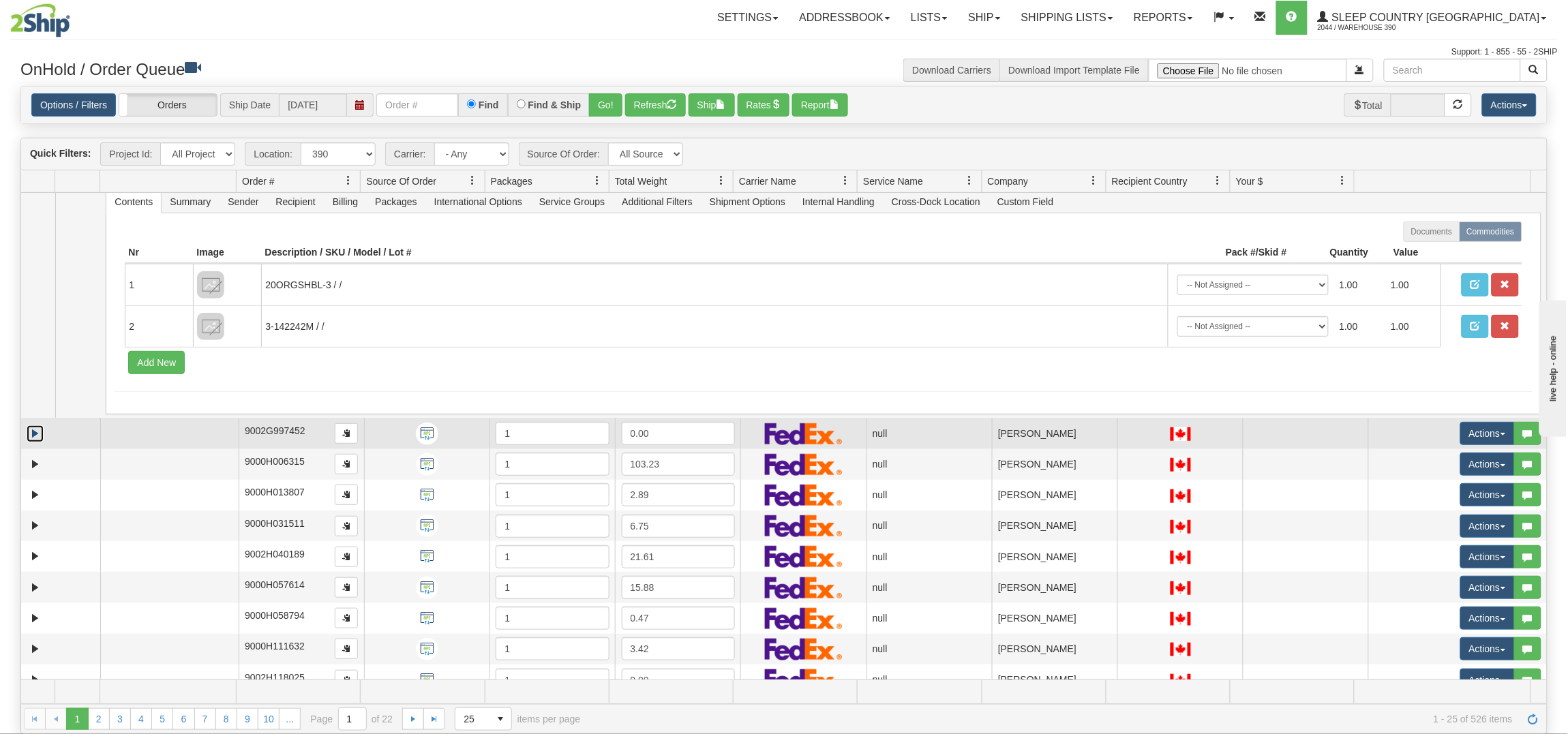
click at [36, 435] on link "Expand" at bounding box center [36, 434] width 17 height 17
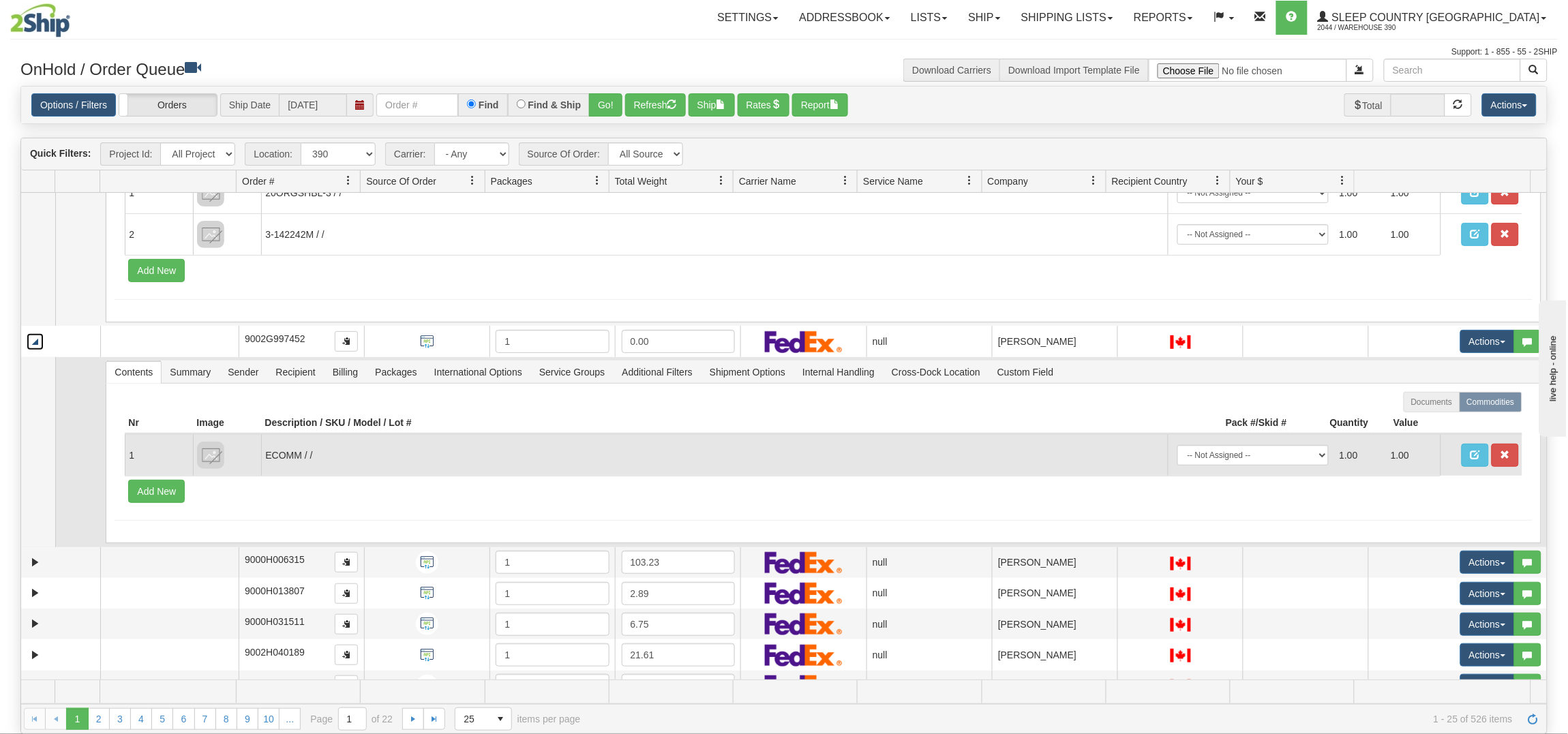
scroll to position [170, 0]
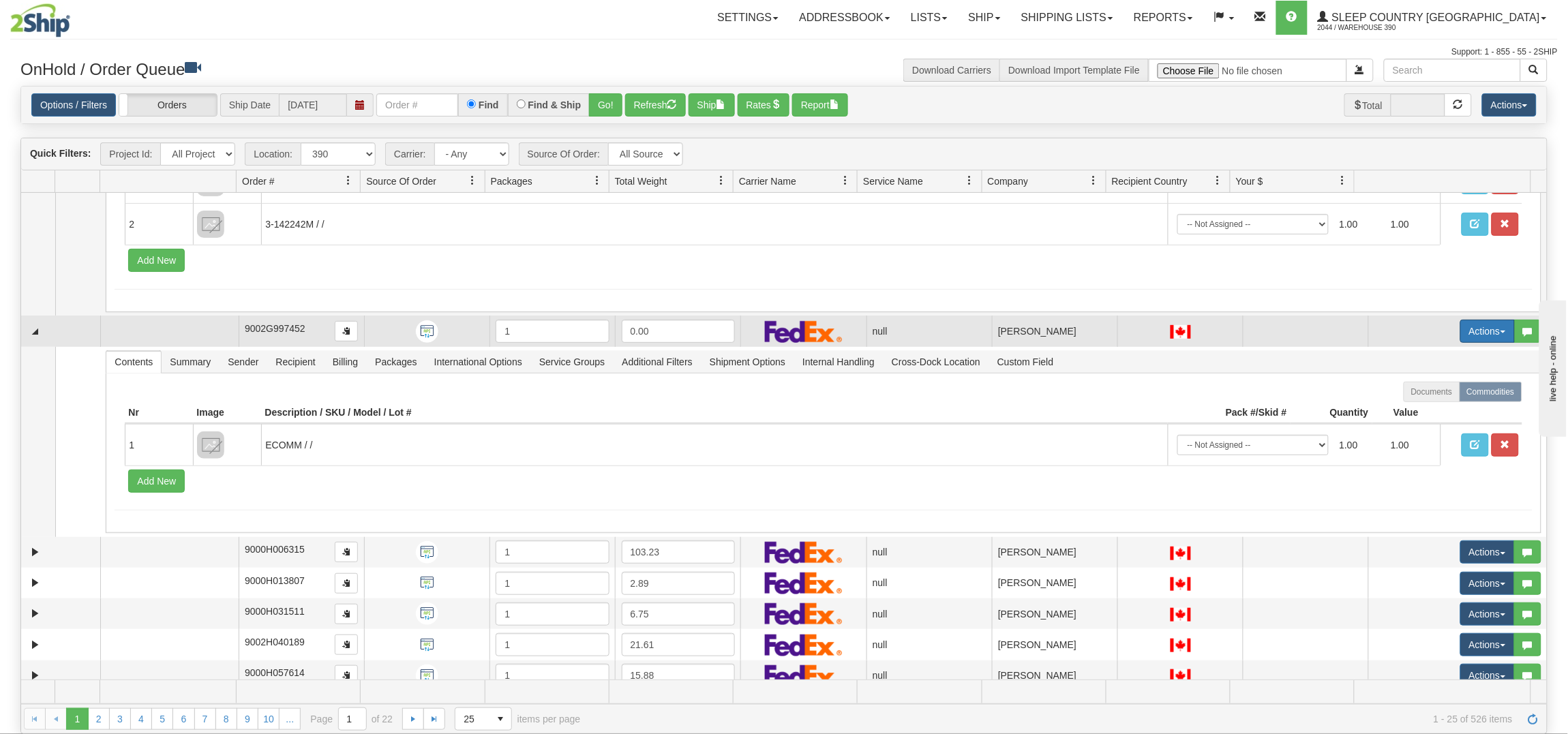
click at [1479, 329] on button "Actions" at bounding box center [1487, 331] width 55 height 23
click at [1409, 420] on link "Delete" at bounding box center [1455, 428] width 118 height 17
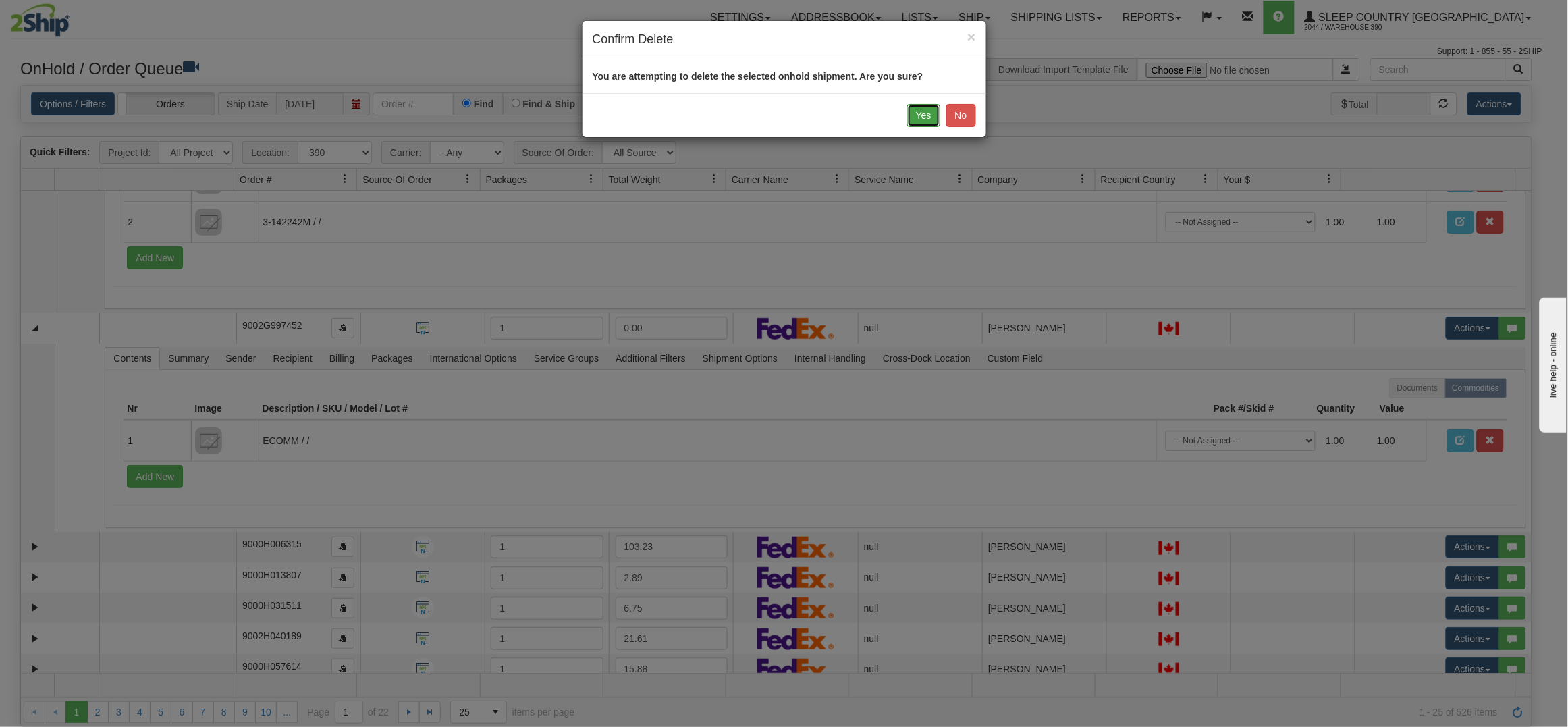
drag, startPoint x: 928, startPoint y: 104, endPoint x: 925, endPoint y: 112, distance: 8.5
click at [928, 105] on button "Yes" at bounding box center [923, 115] width 33 height 23
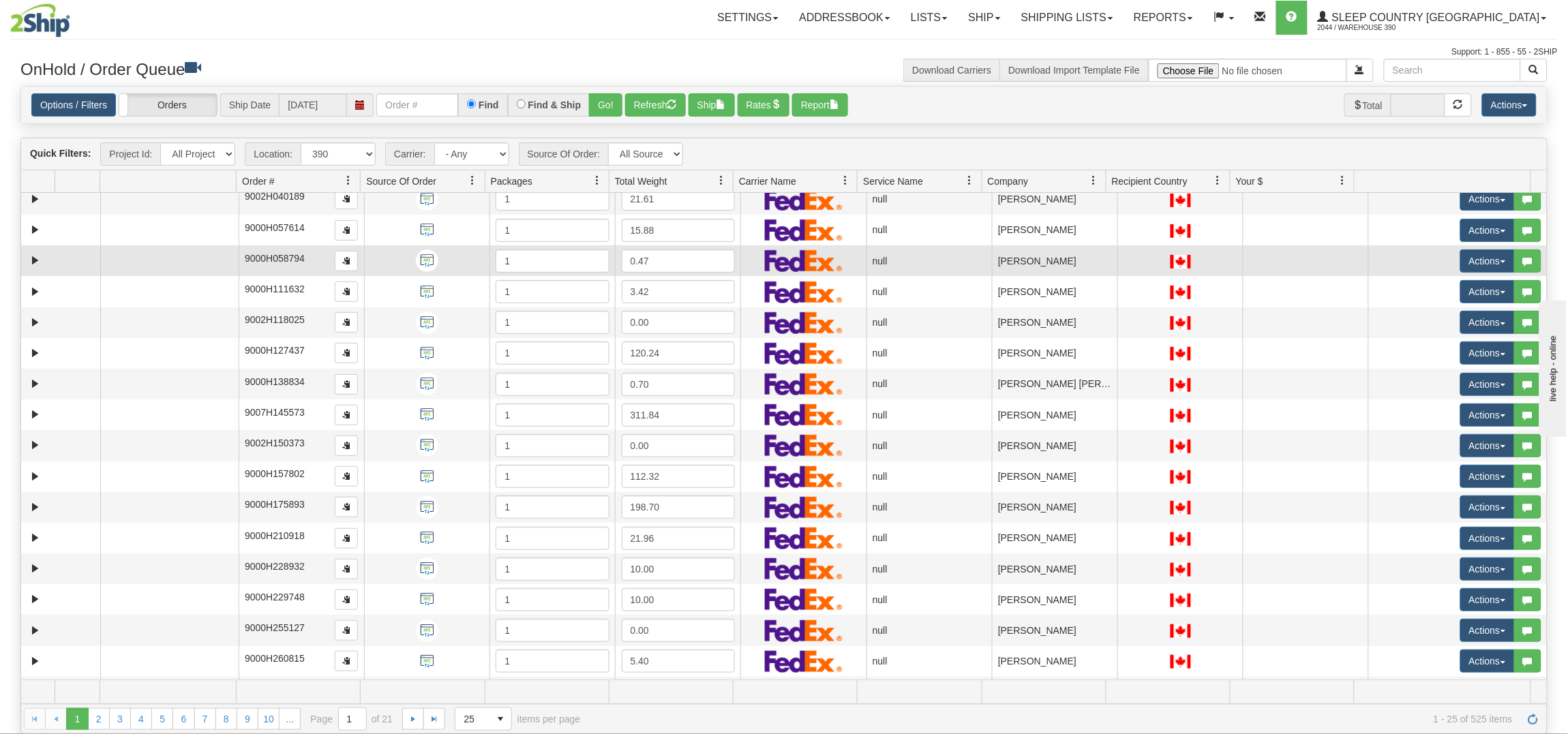
scroll to position [154, 0]
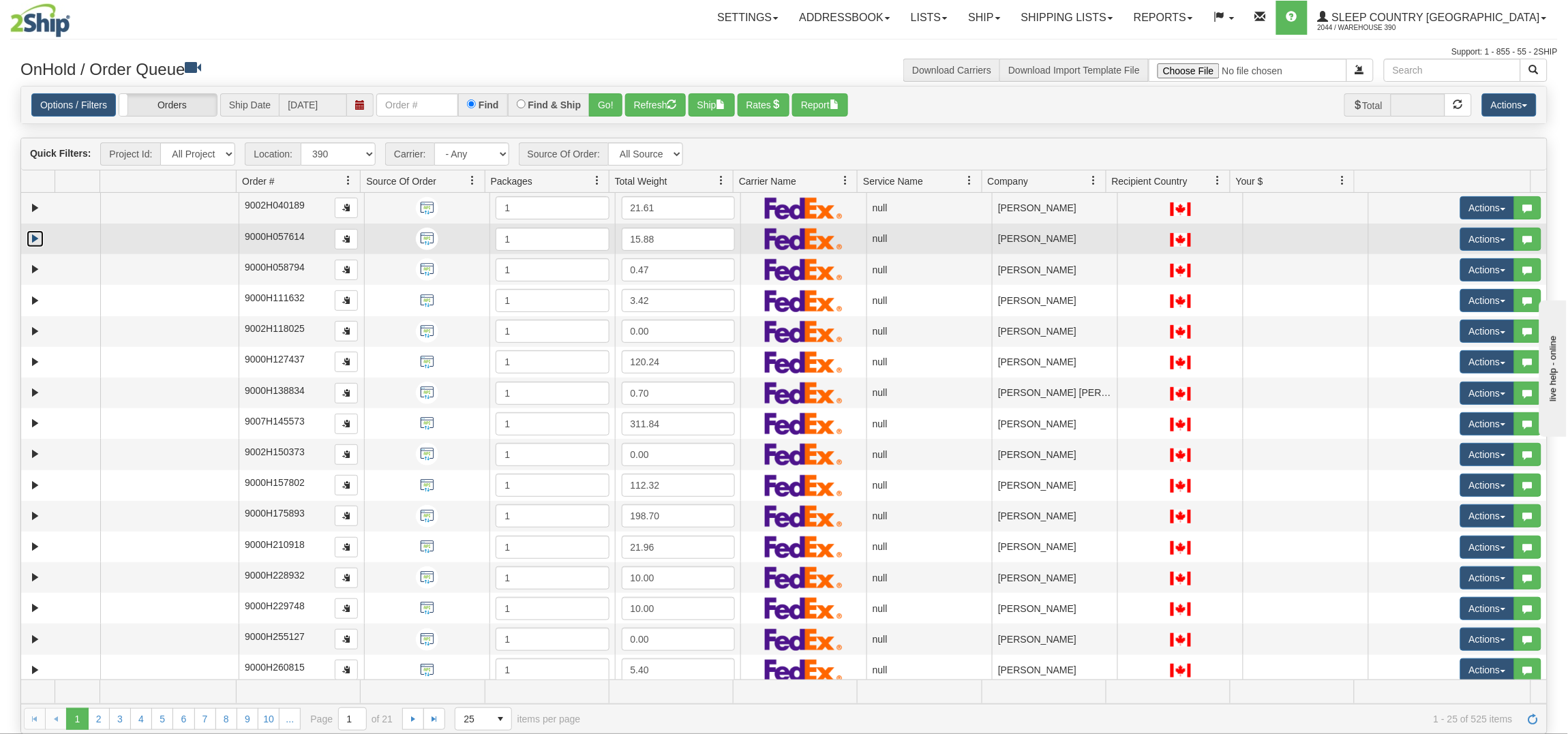
click at [30, 236] on link "Expand" at bounding box center [36, 239] width 17 height 17
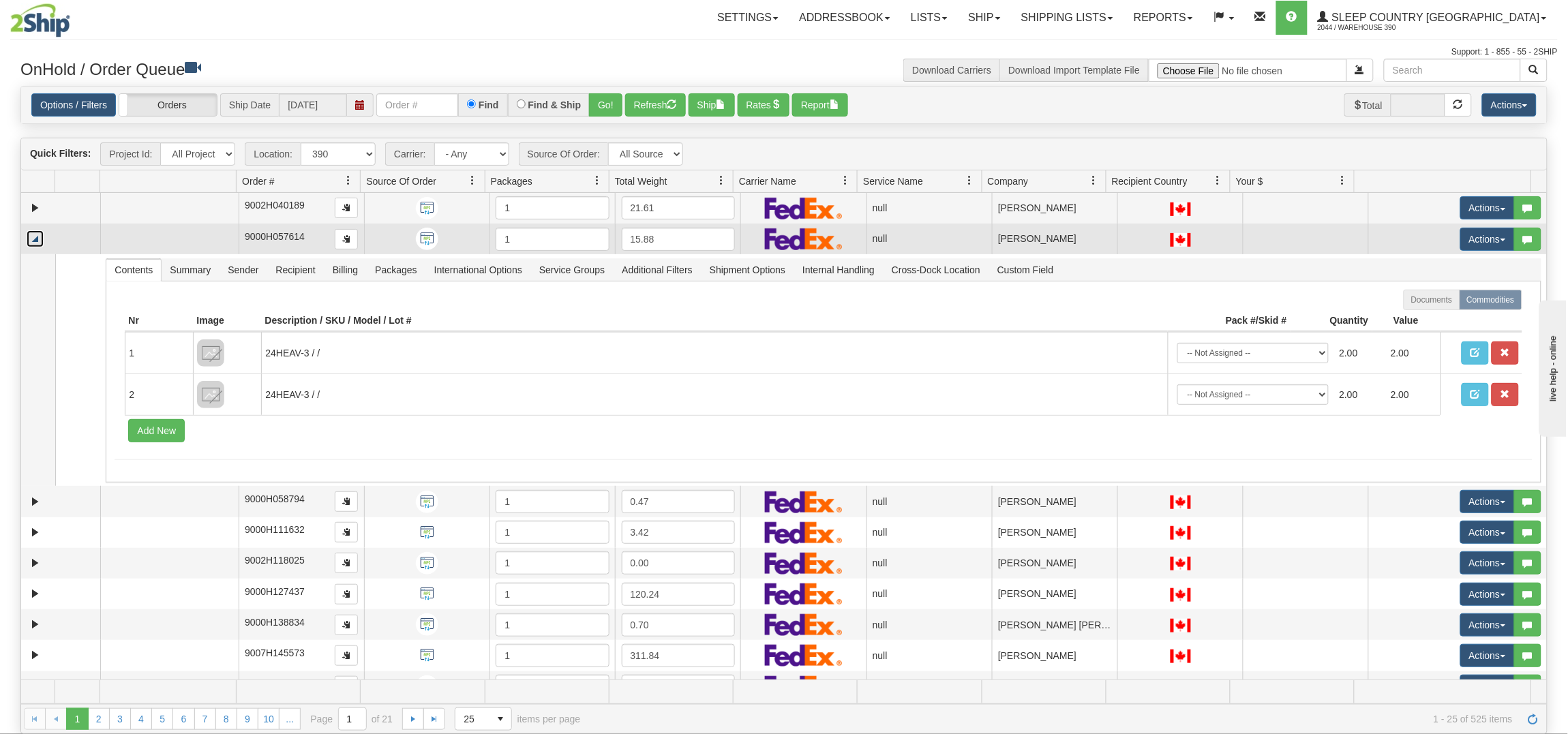
click at [36, 245] on link "Collapse" at bounding box center [36, 239] width 17 height 17
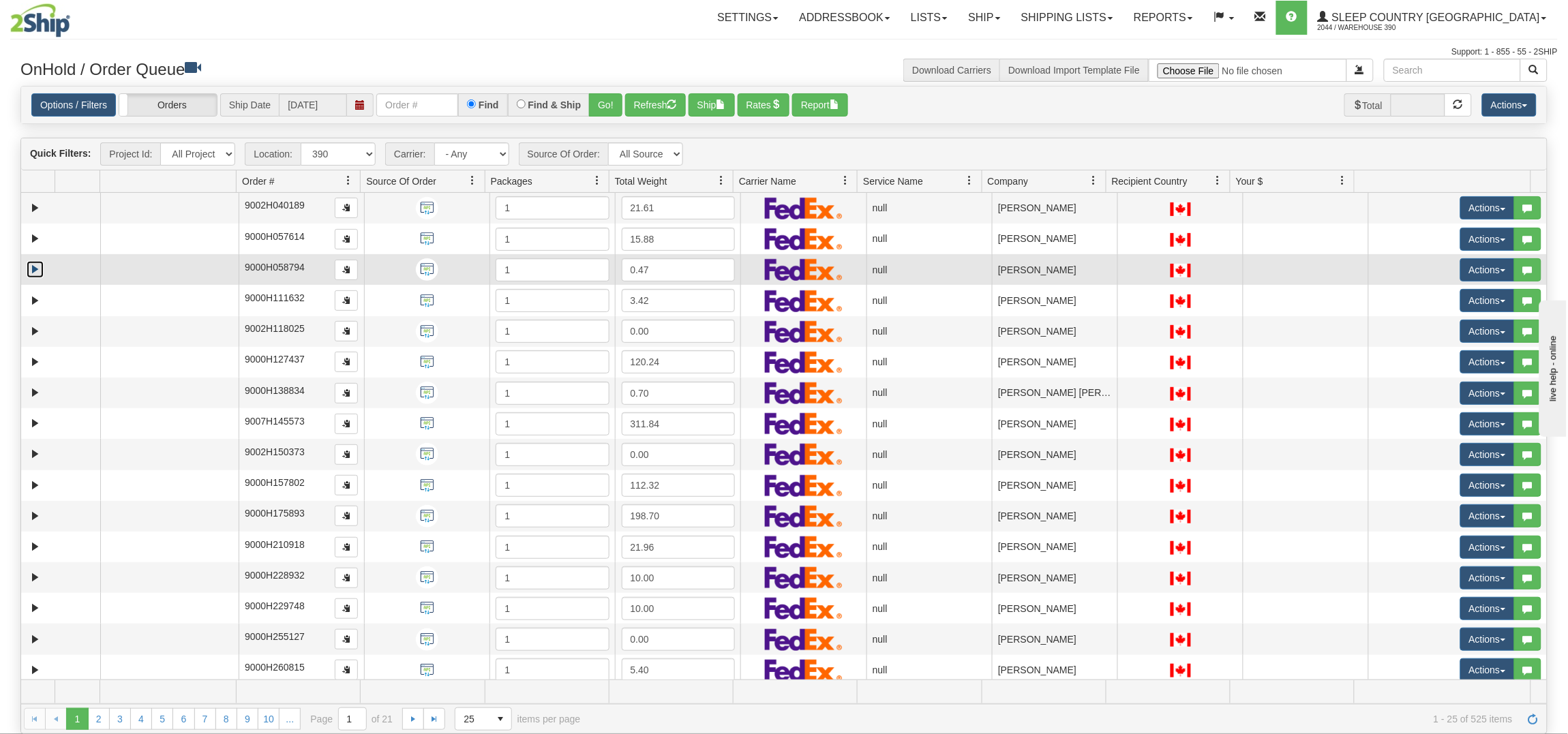
click at [34, 273] on link "Expand" at bounding box center [36, 270] width 17 height 17
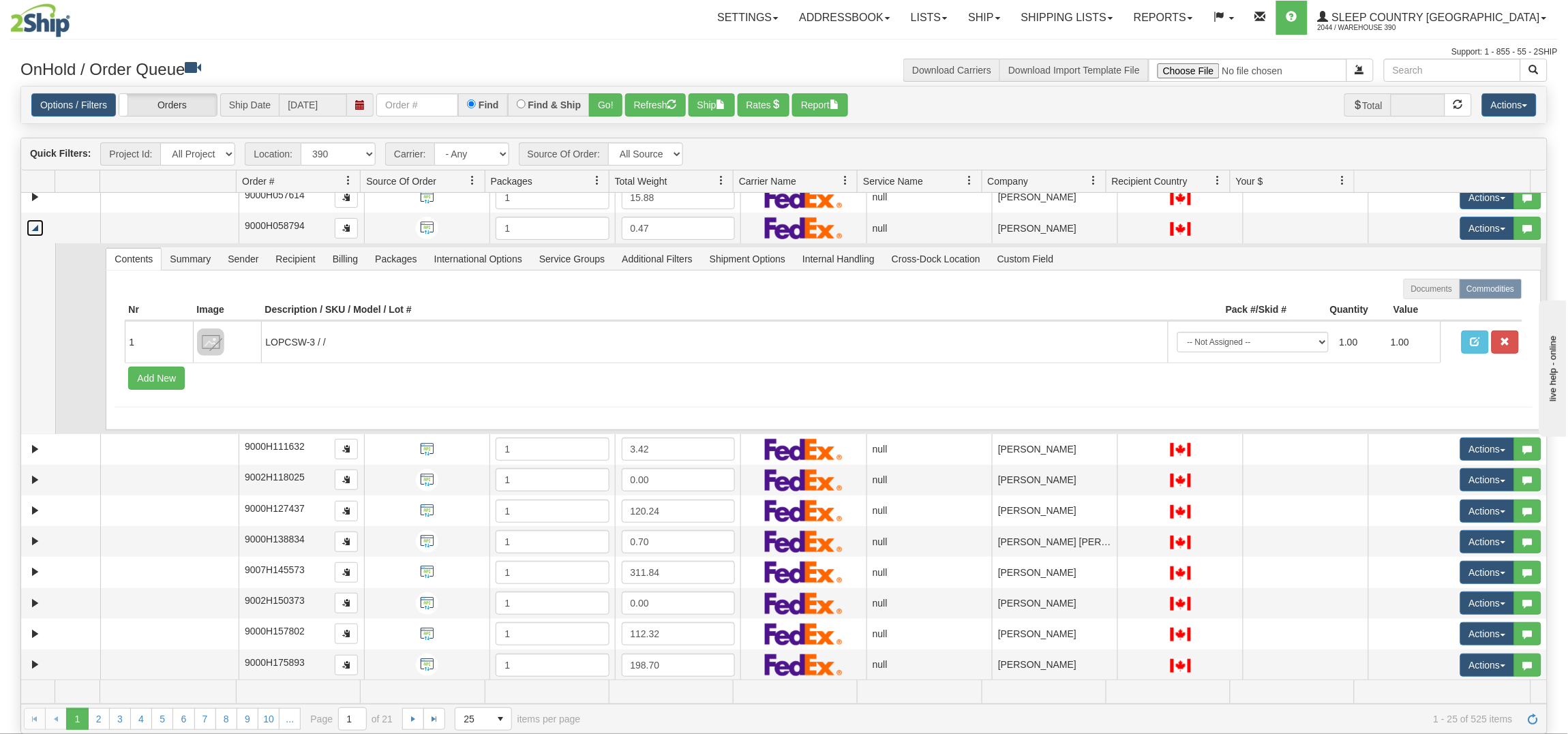
scroll to position [188, 0]
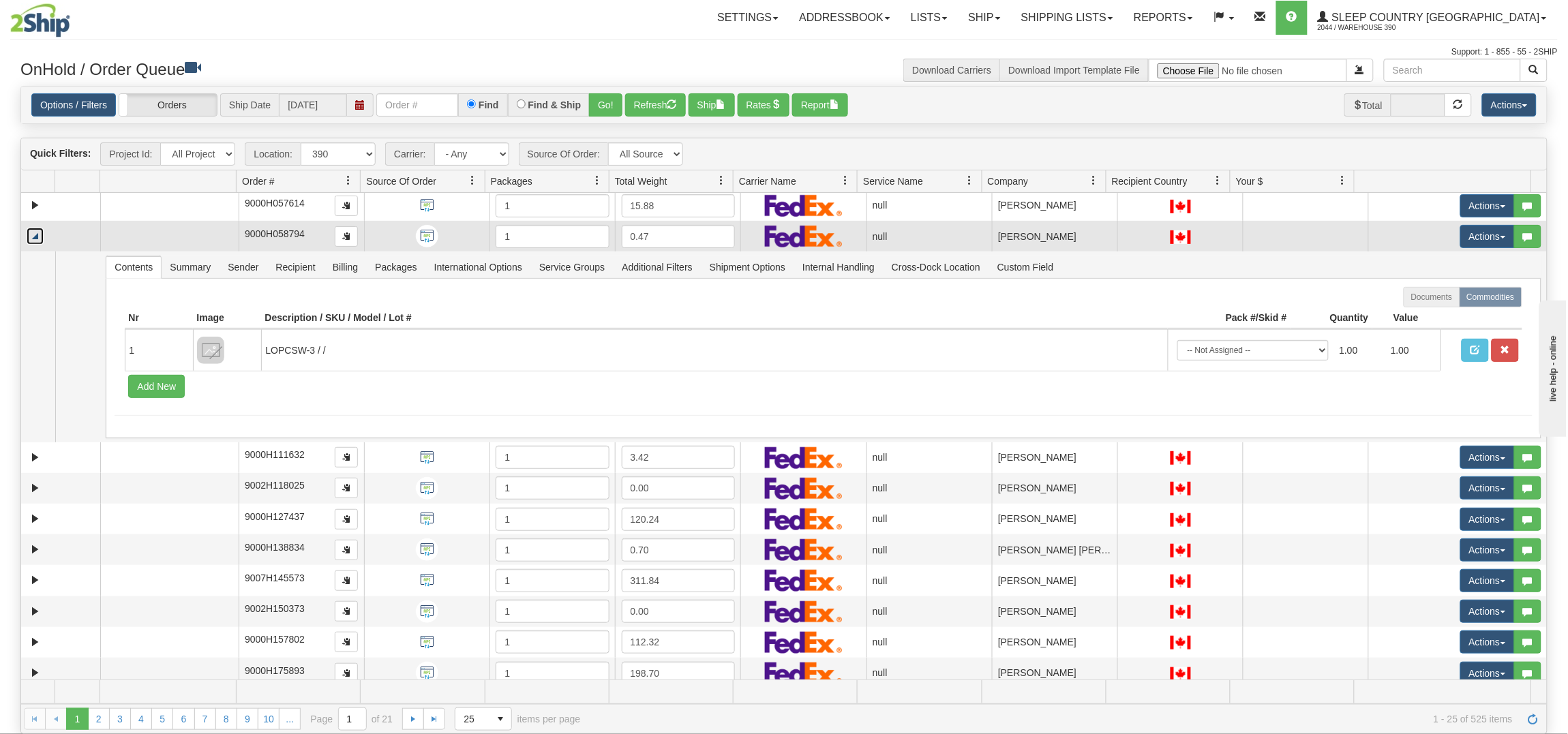
click at [33, 234] on link "Collapse" at bounding box center [36, 236] width 17 height 17
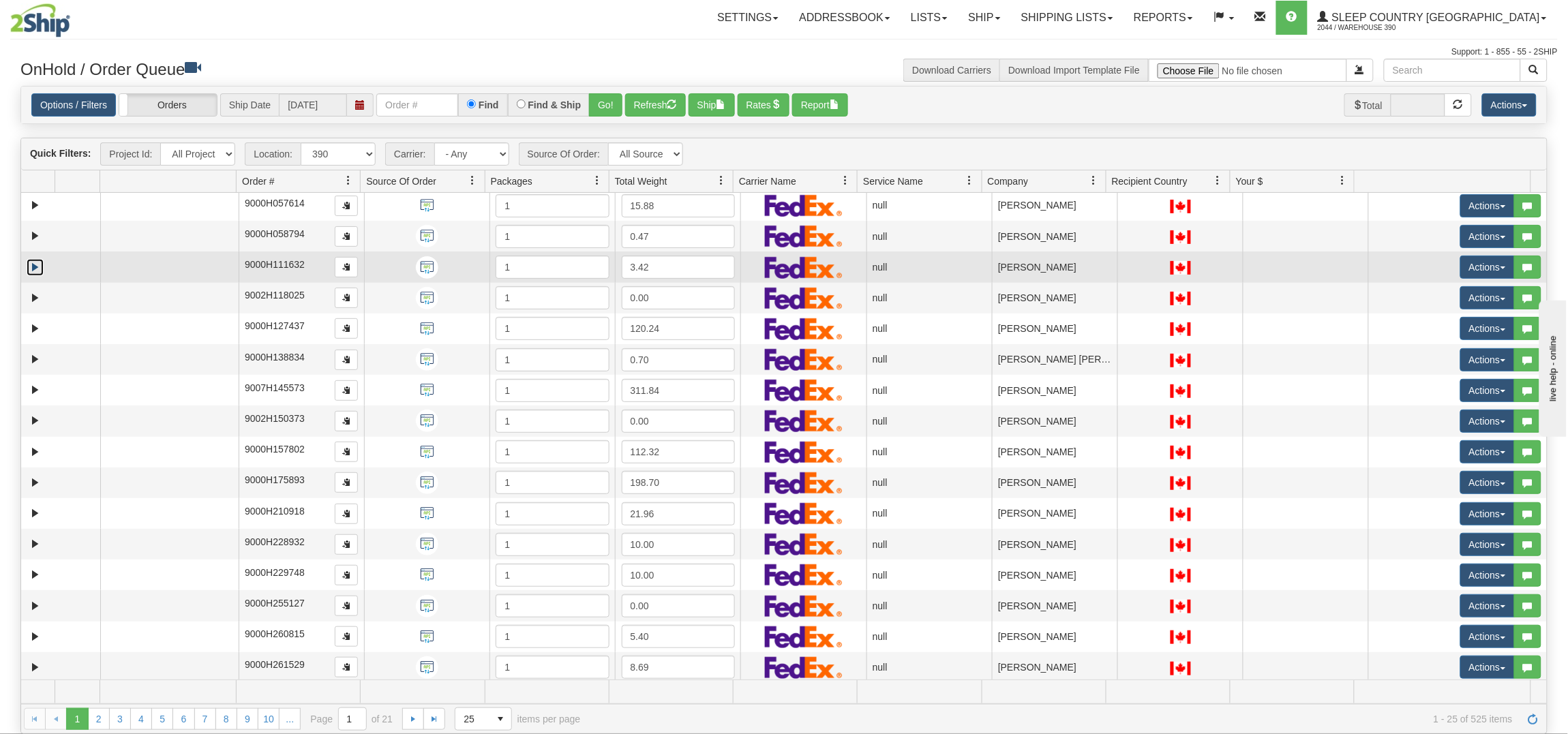
click at [30, 262] on link "Expand" at bounding box center [36, 268] width 17 height 17
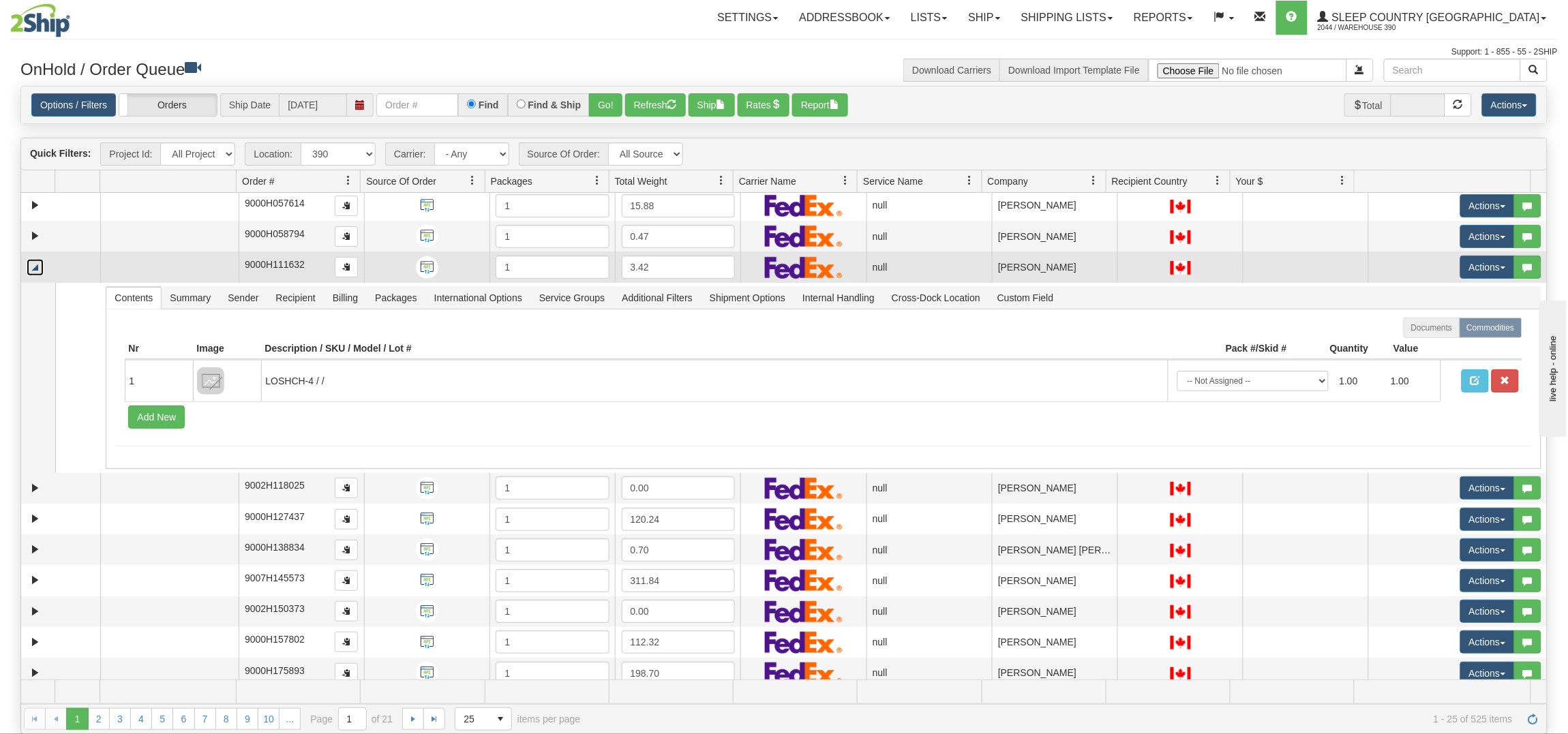
click at [38, 265] on link "Collapse" at bounding box center [36, 268] width 17 height 17
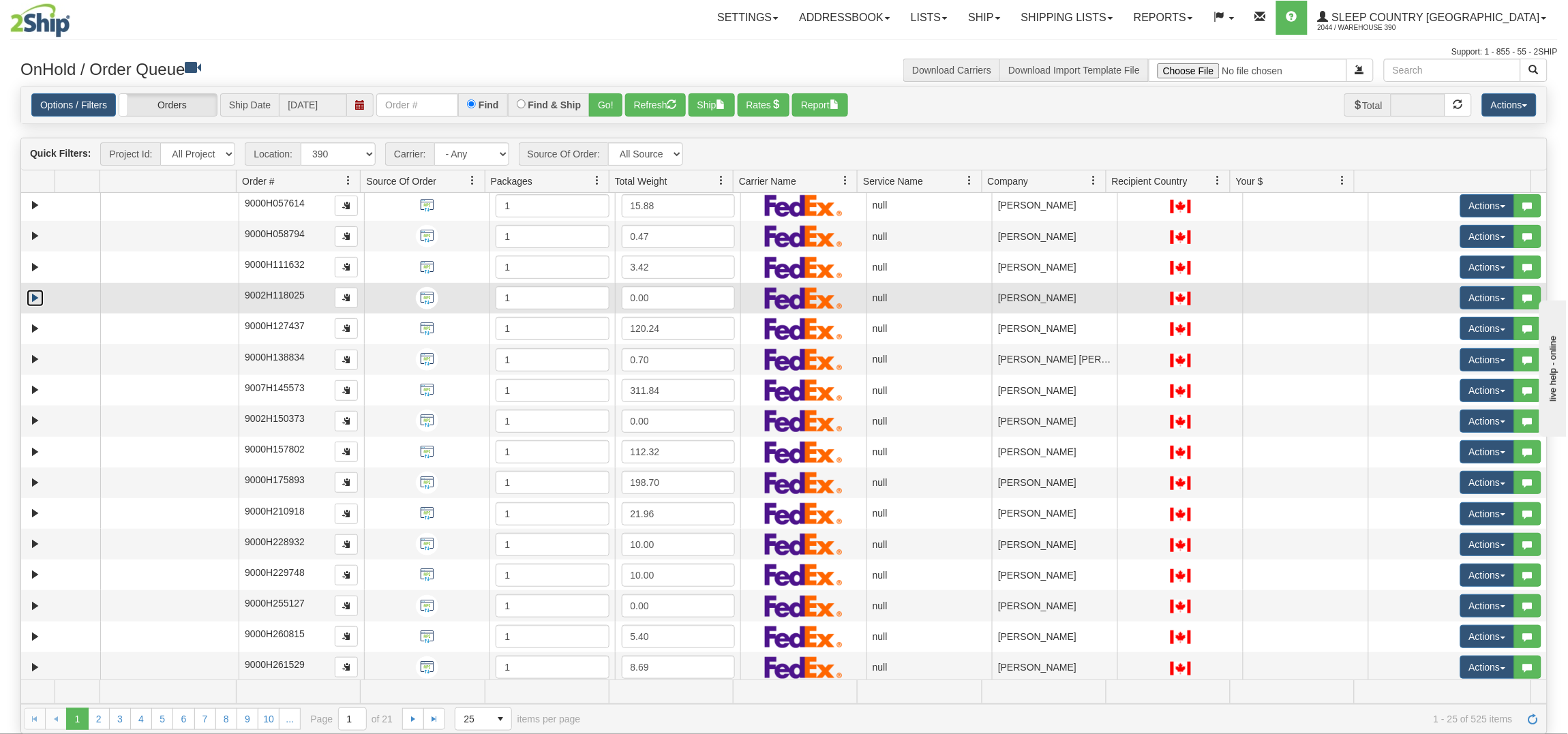
click at [33, 294] on link "Expand" at bounding box center [36, 298] width 17 height 17
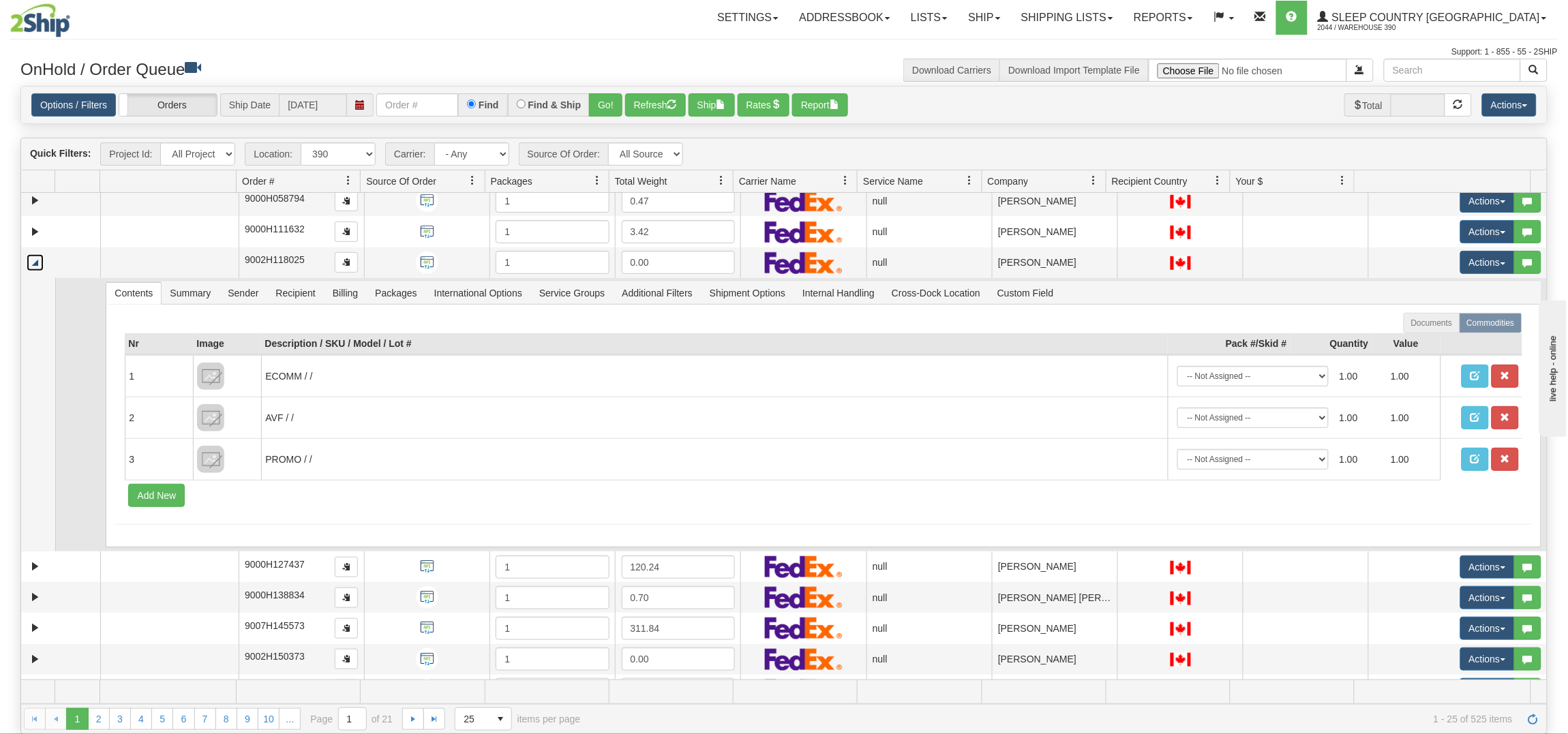
scroll to position [222, 0]
